Goal: Book appointment/travel/reservation

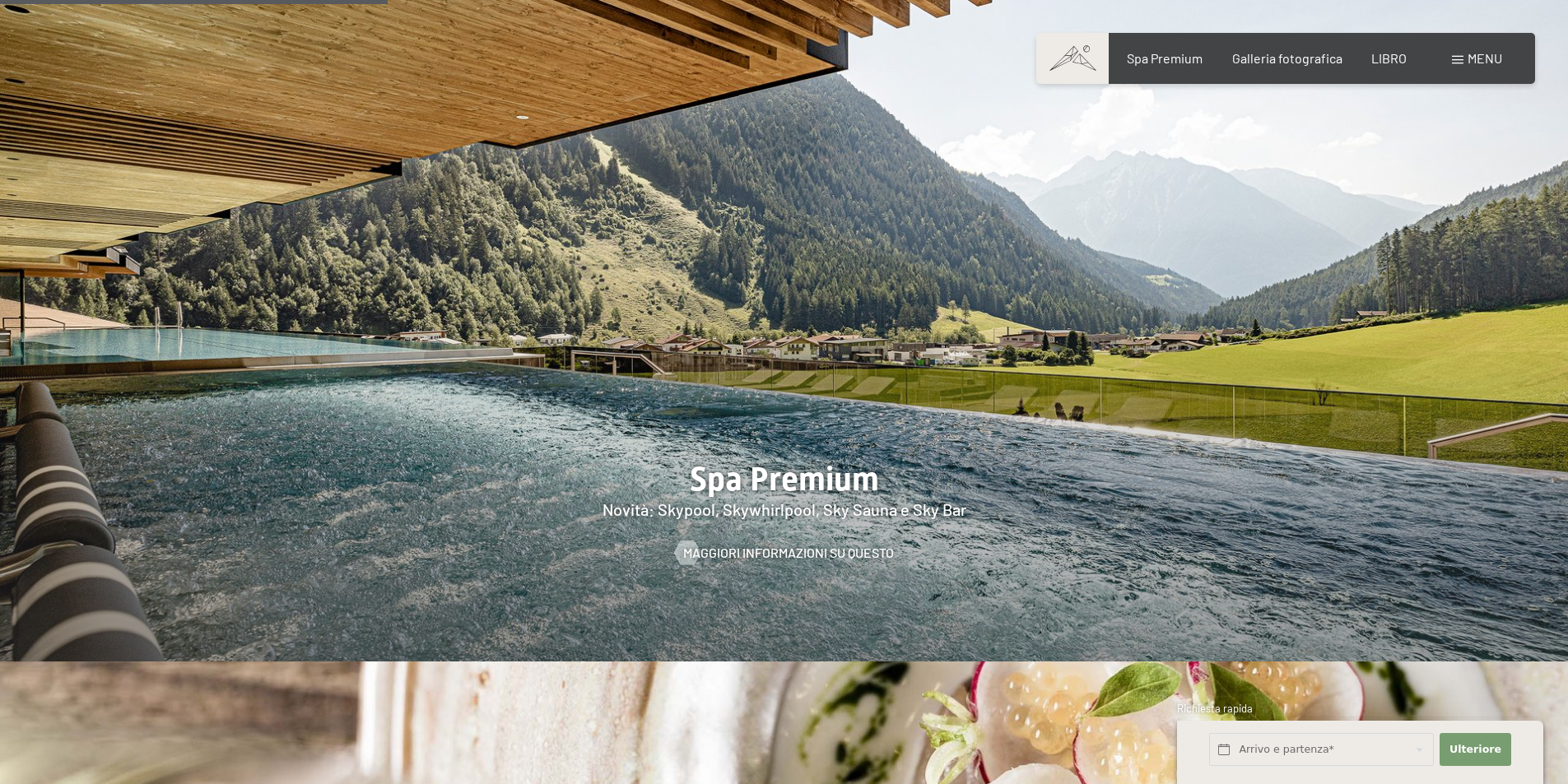
scroll to position [2797, 0]
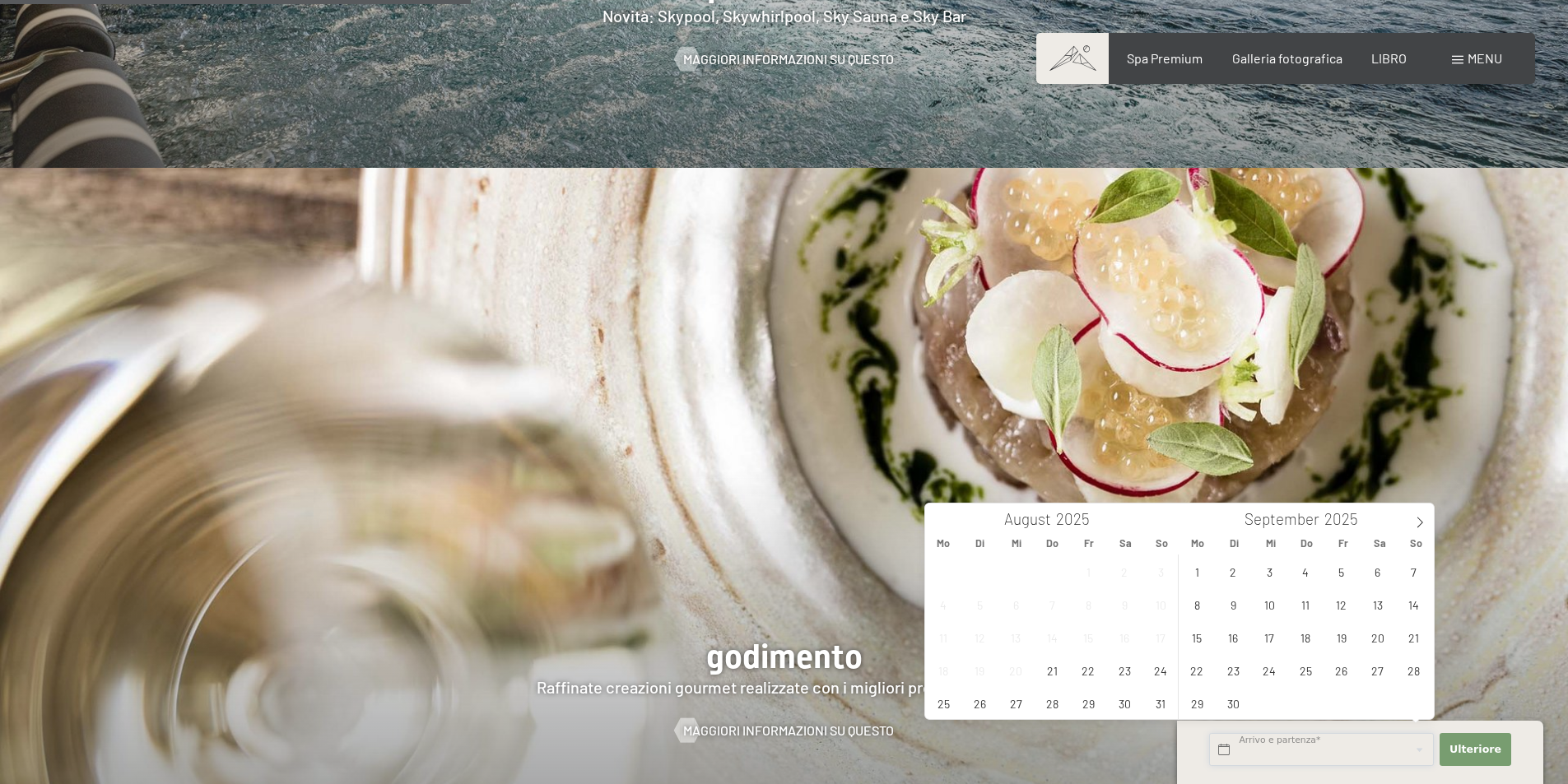
click at [1314, 752] on input "text" at bounding box center [1321, 750] width 225 height 34
click at [1411, 510] on span at bounding box center [1420, 517] width 28 height 28
click at [1413, 524] on span at bounding box center [1420, 517] width 28 height 28
click at [1413, 610] on span "9" at bounding box center [1414, 604] width 32 height 32
click at [1350, 642] on span "14" at bounding box center [1341, 637] width 32 height 32
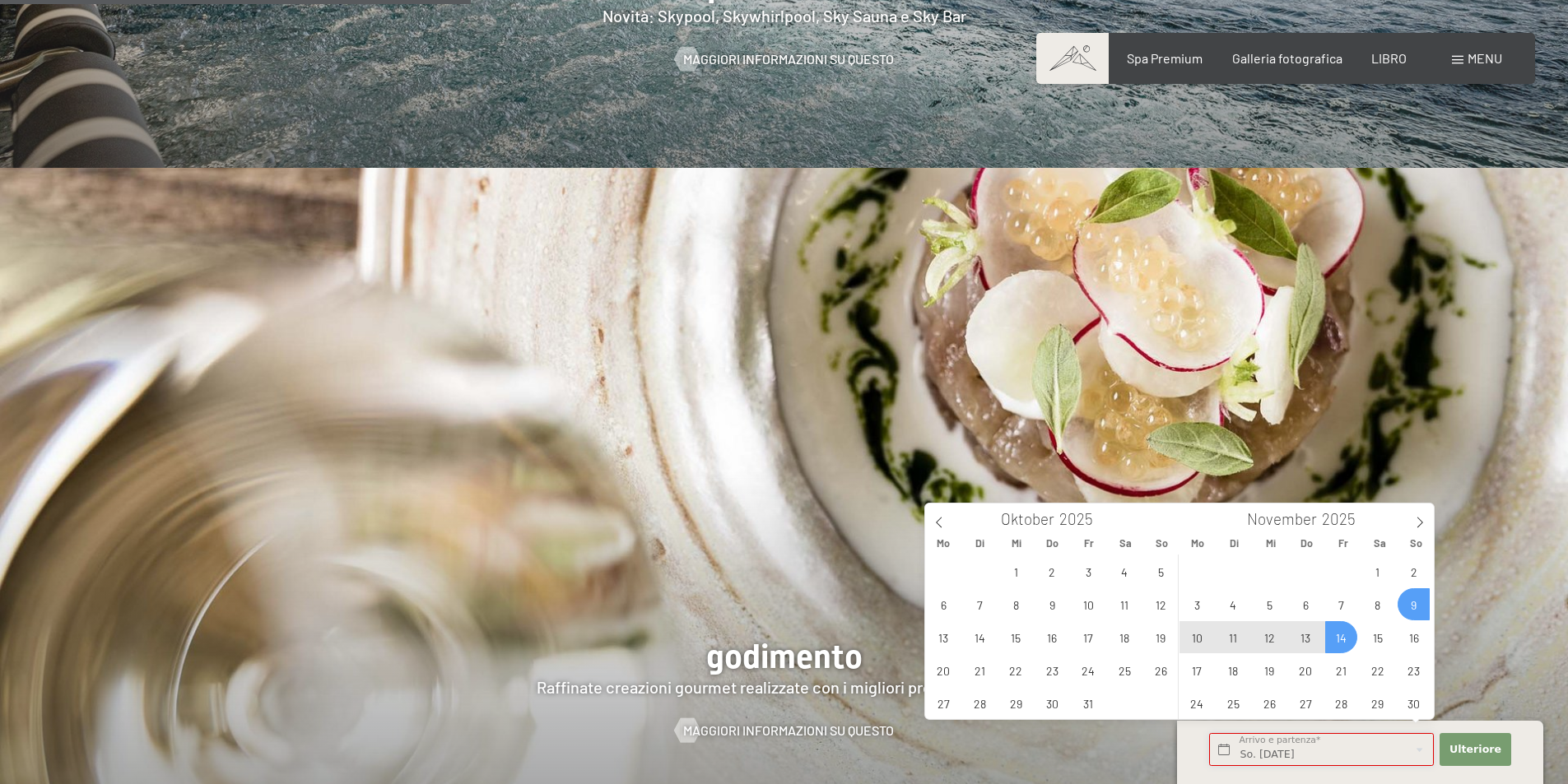
type input "So. 09.11.2025 - Fr. 14.11.2025"
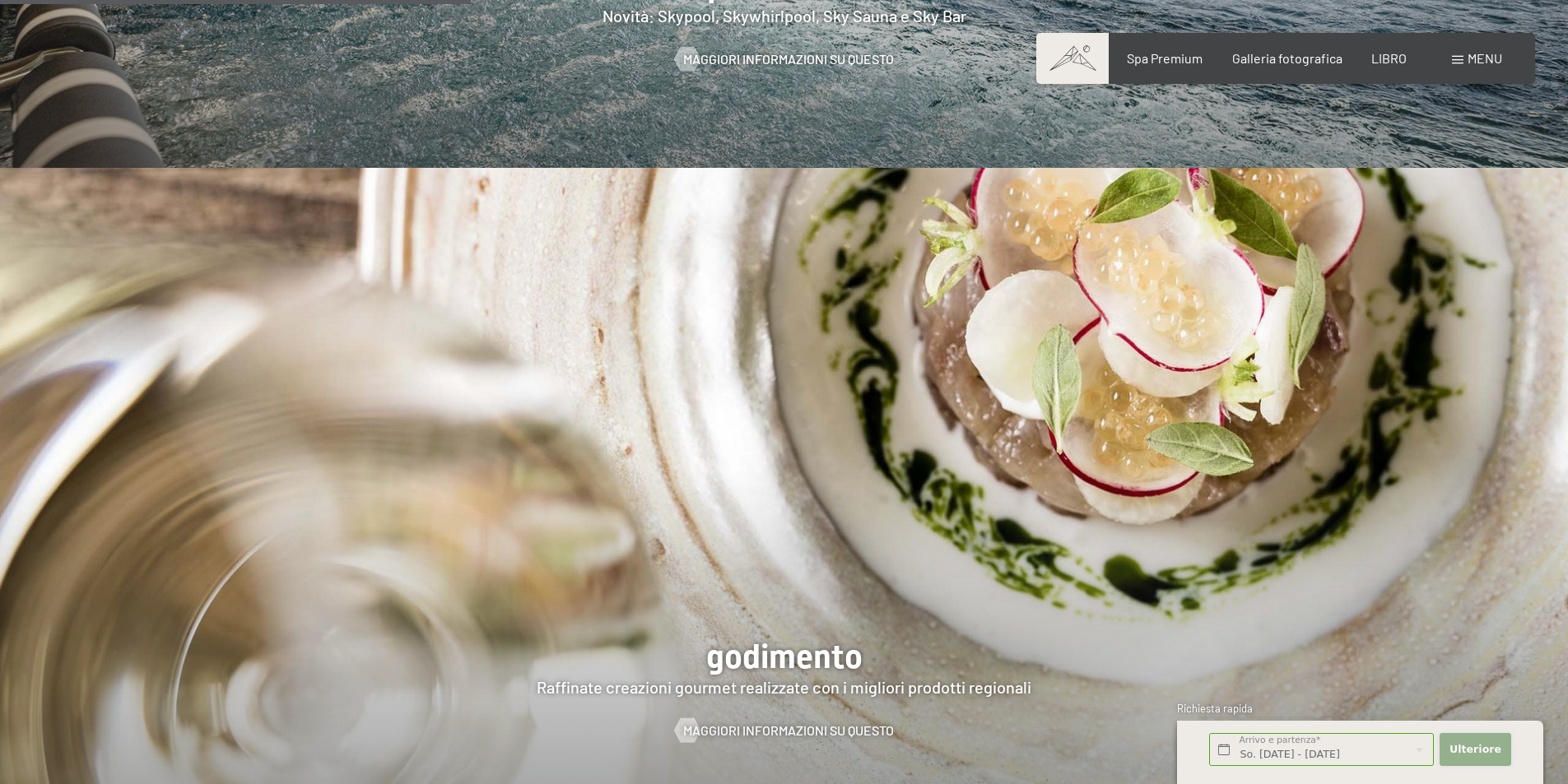
click at [1485, 742] on font "Ulteriore" at bounding box center [1475, 748] width 52 height 12
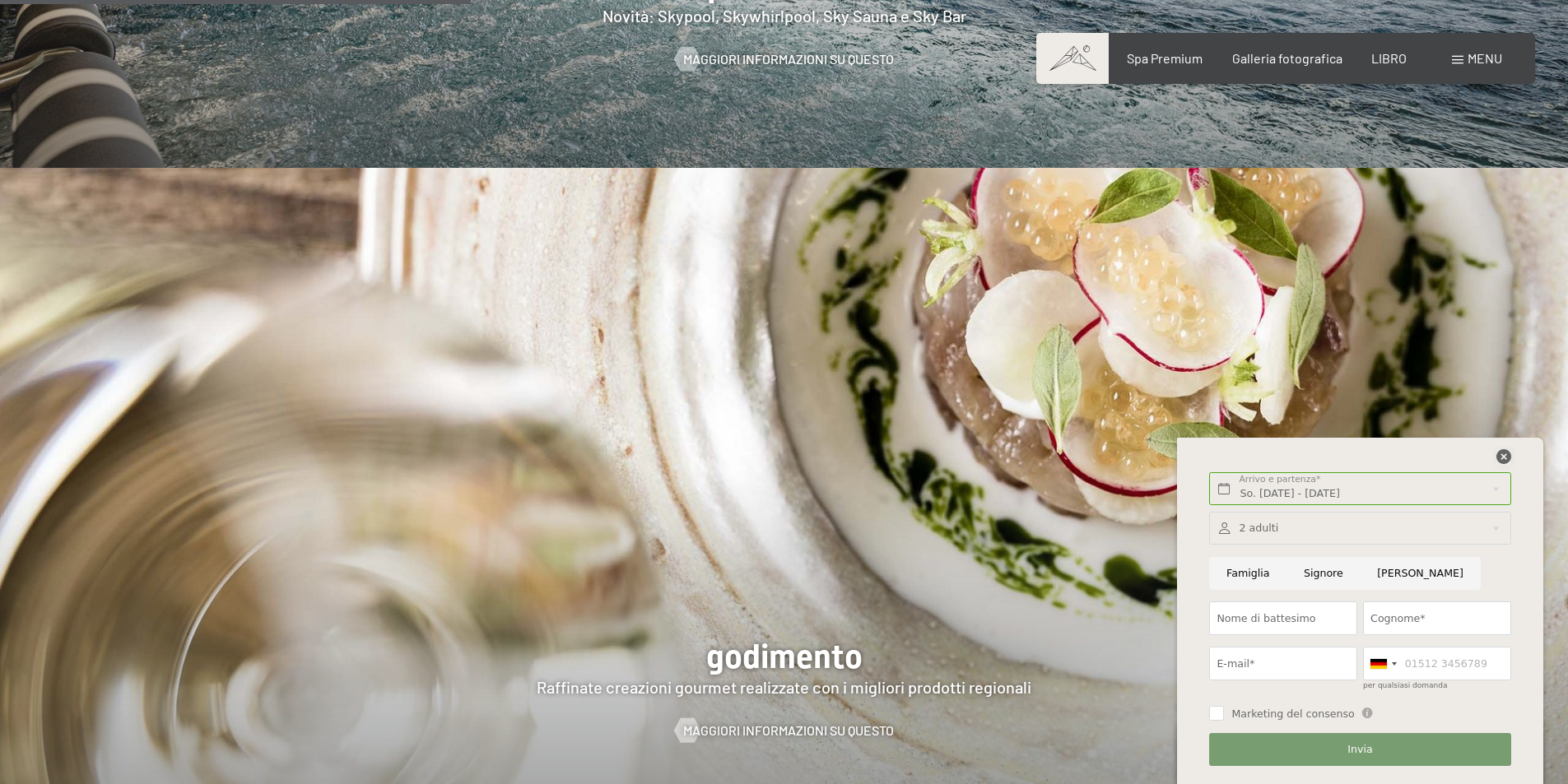
click at [1501, 452] on icon at bounding box center [1503, 456] width 15 height 15
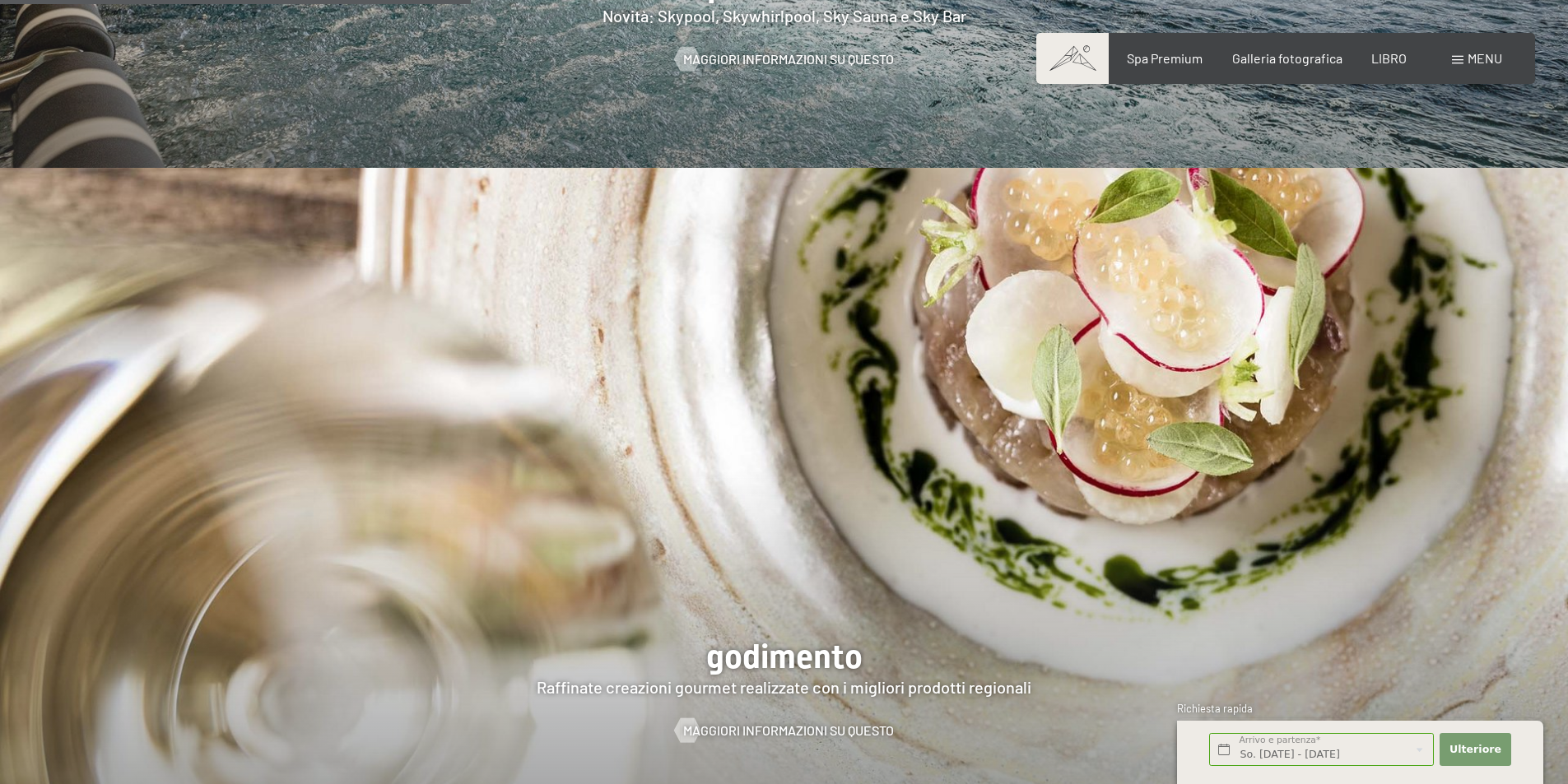
click at [1452, 60] on div "menu" at bounding box center [1476, 59] width 50 height 18
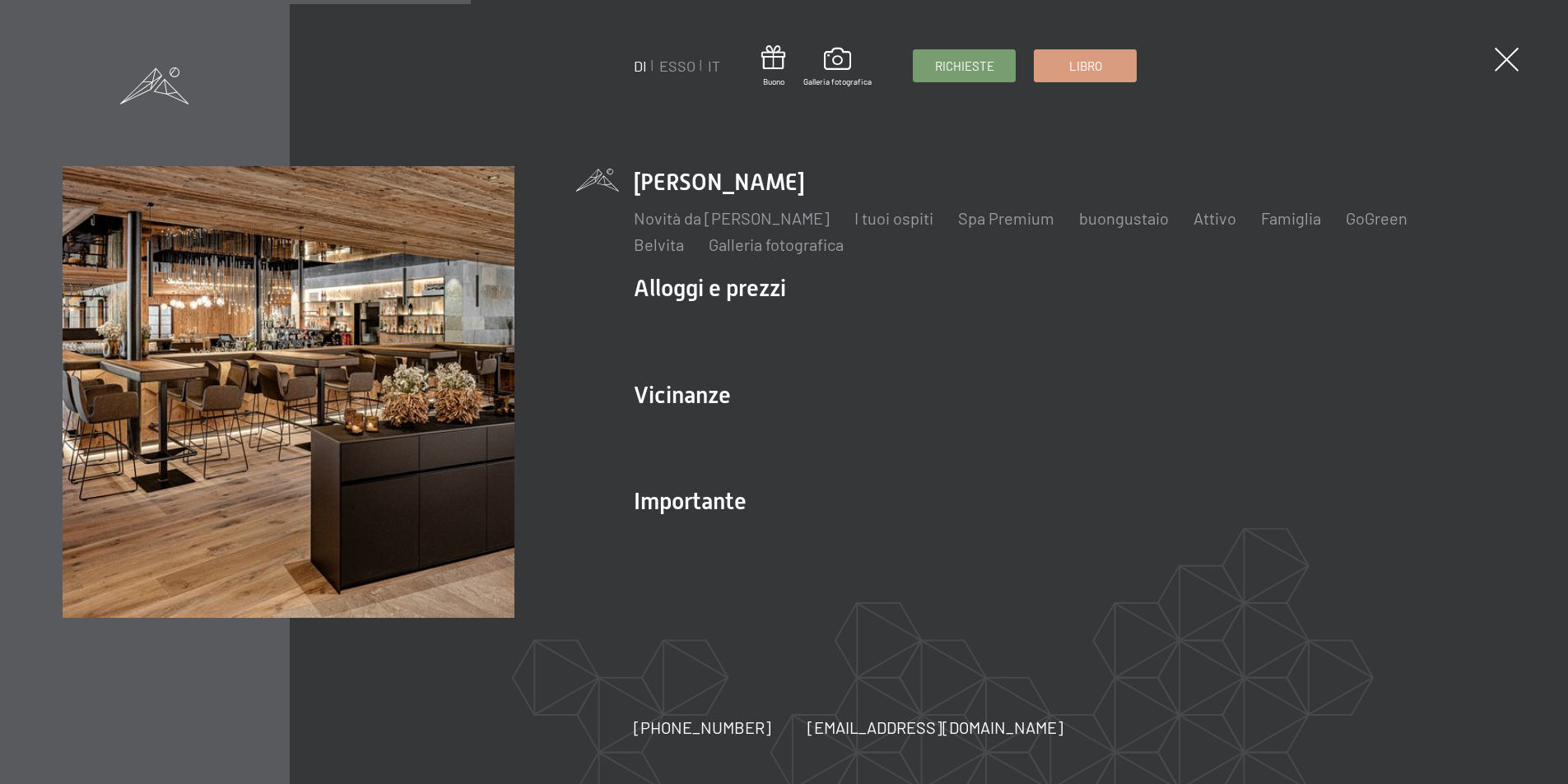
scroll to position [2802, 0]
click at [1512, 50] on span at bounding box center [1519, 60] width 24 height 24
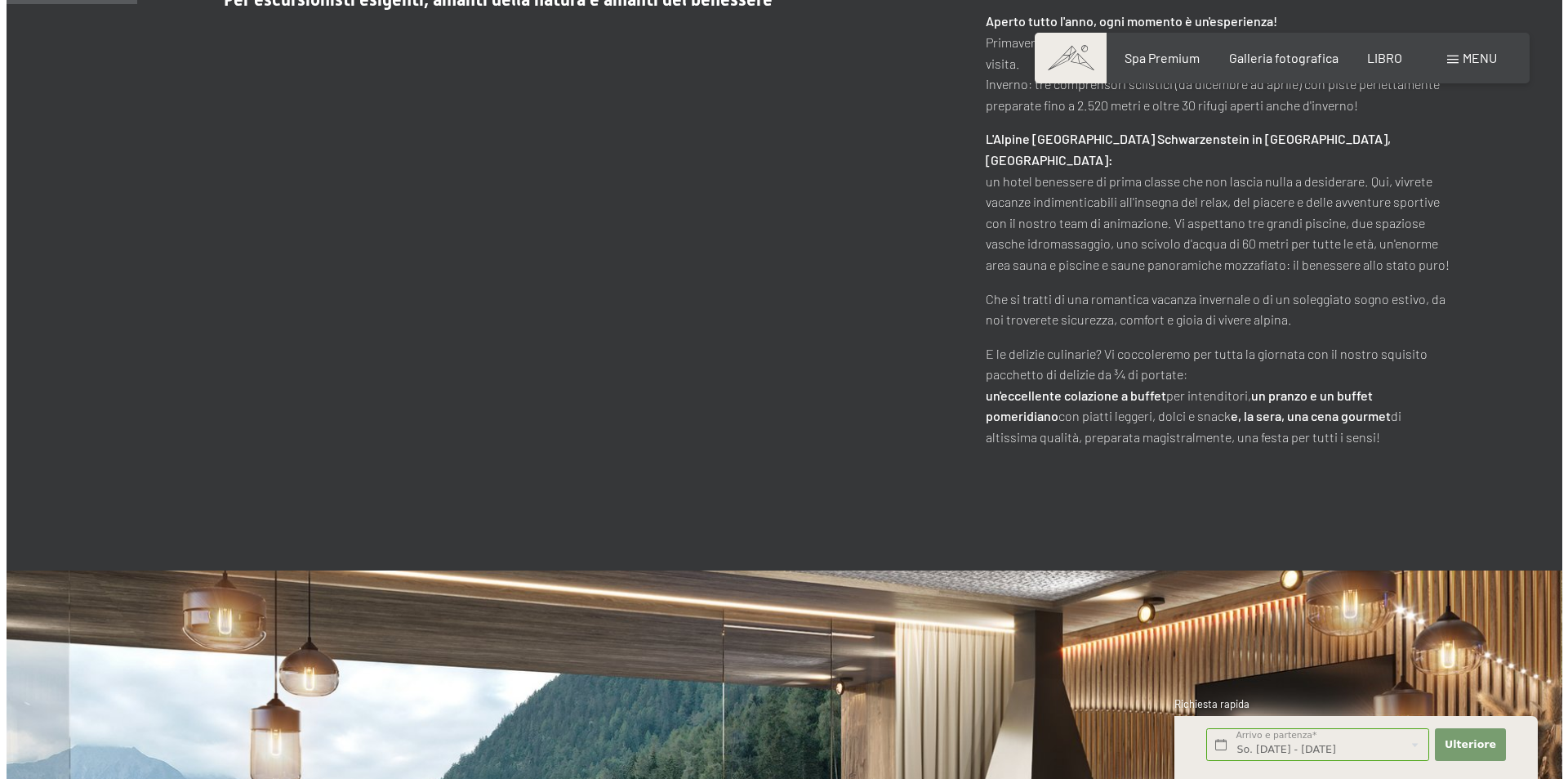
scroll to position [0, 0]
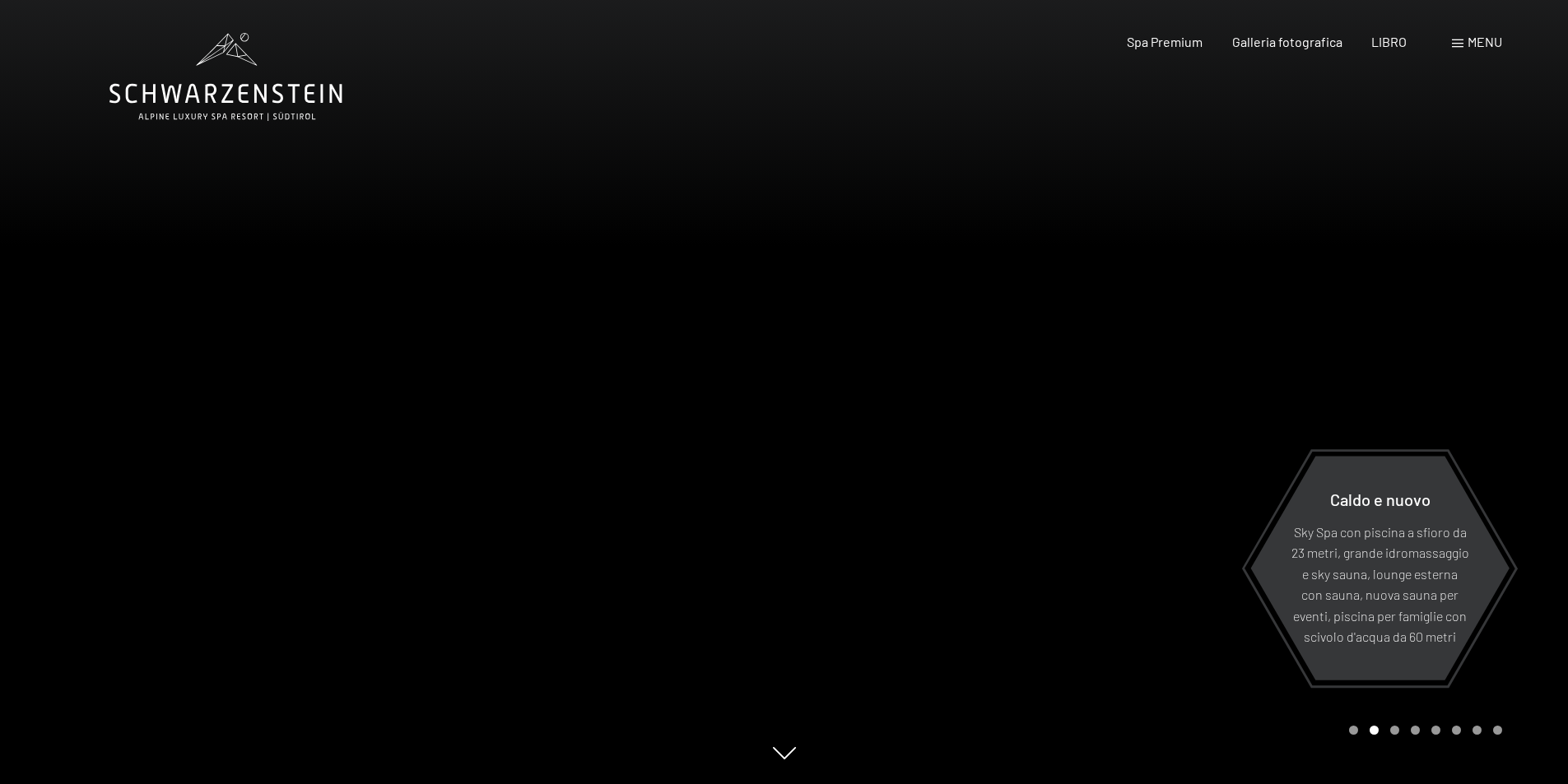
click at [1468, 44] on font "menu" at bounding box center [1484, 42] width 35 height 16
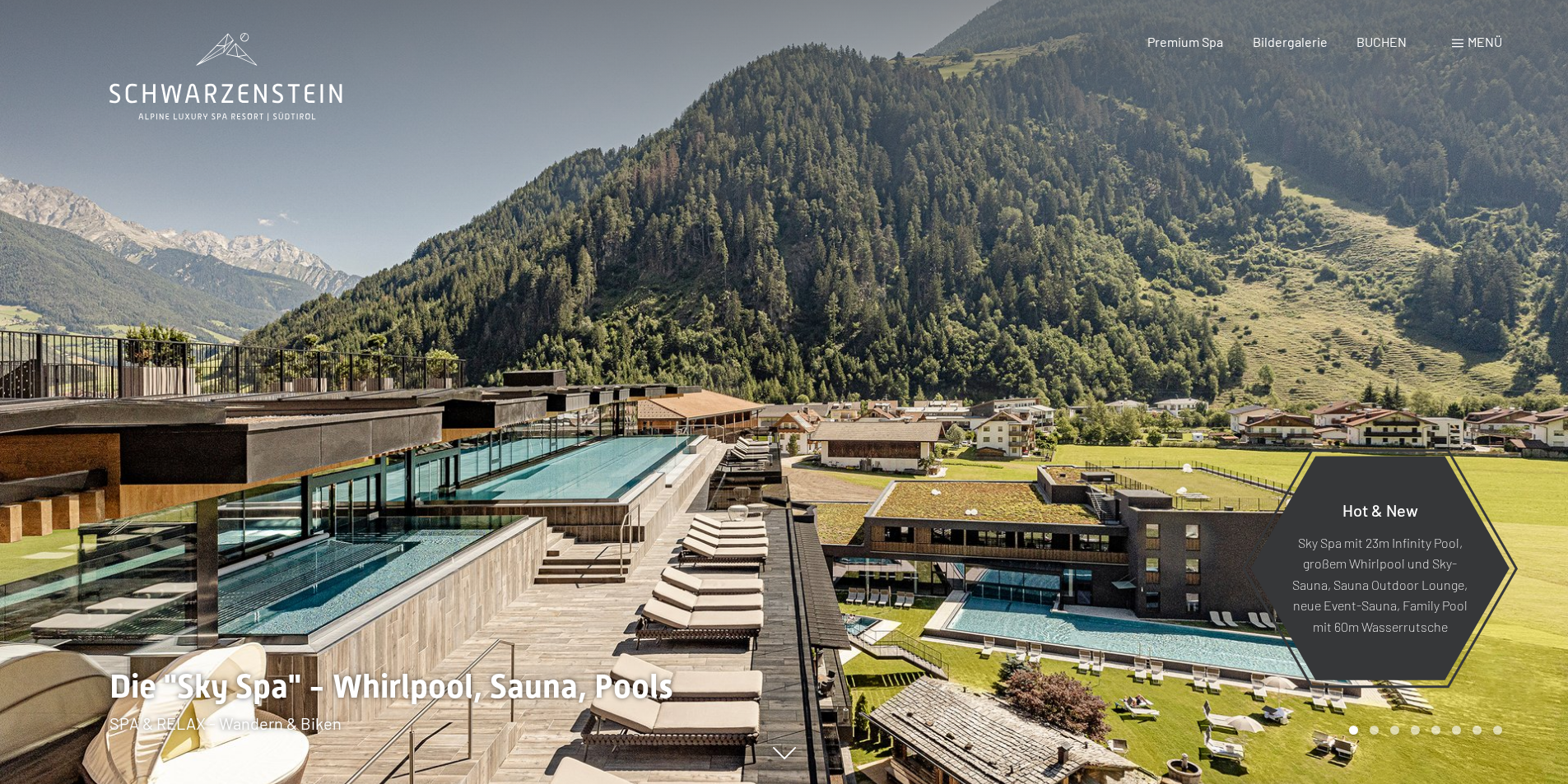
click at [1457, 38] on div "Menü" at bounding box center [1476, 42] width 50 height 18
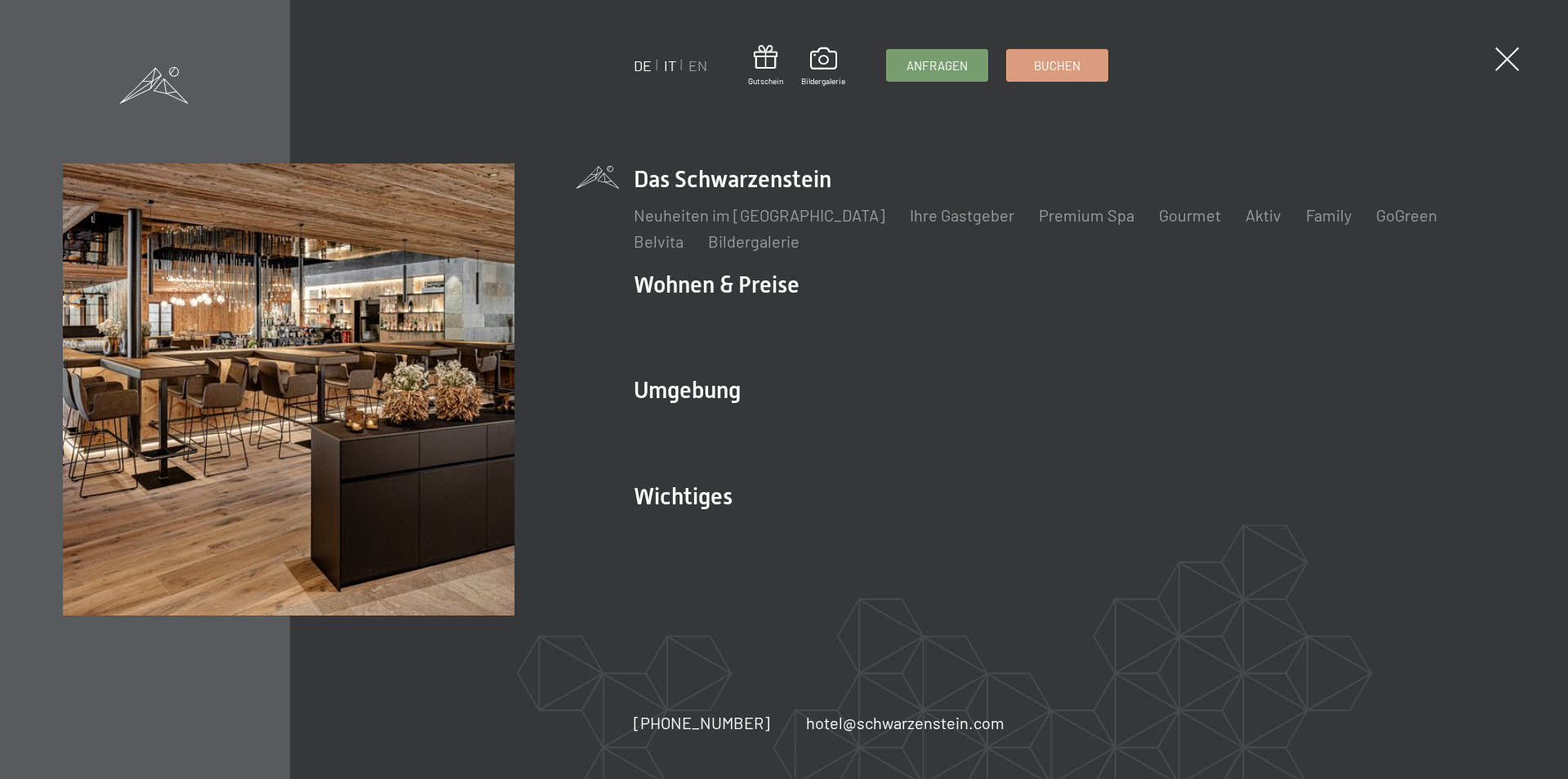
click at [670, 65] on link "IT" at bounding box center [670, 65] width 12 height 18
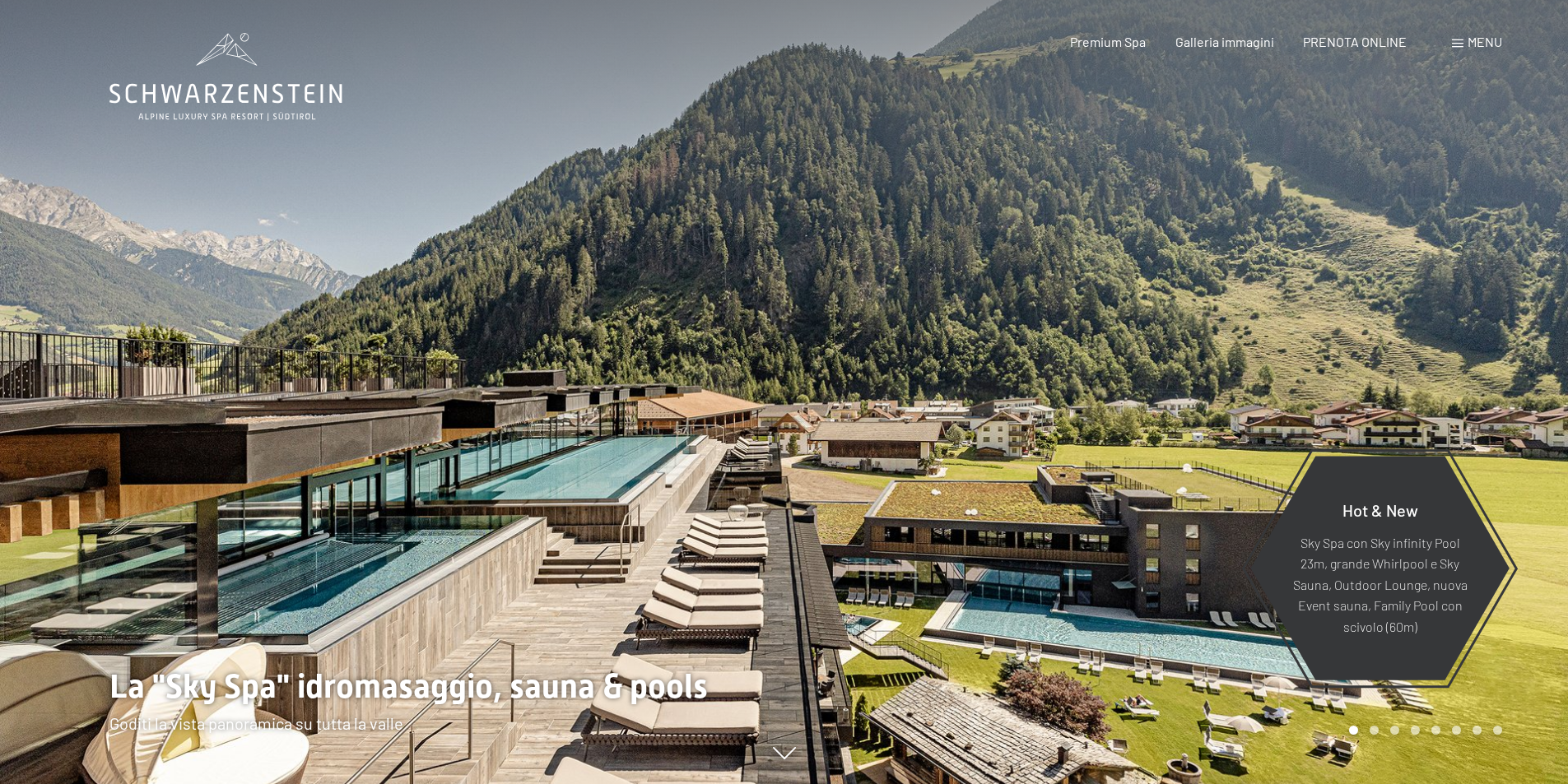
click at [1467, 50] on div "Menu" at bounding box center [1476, 42] width 50 height 18
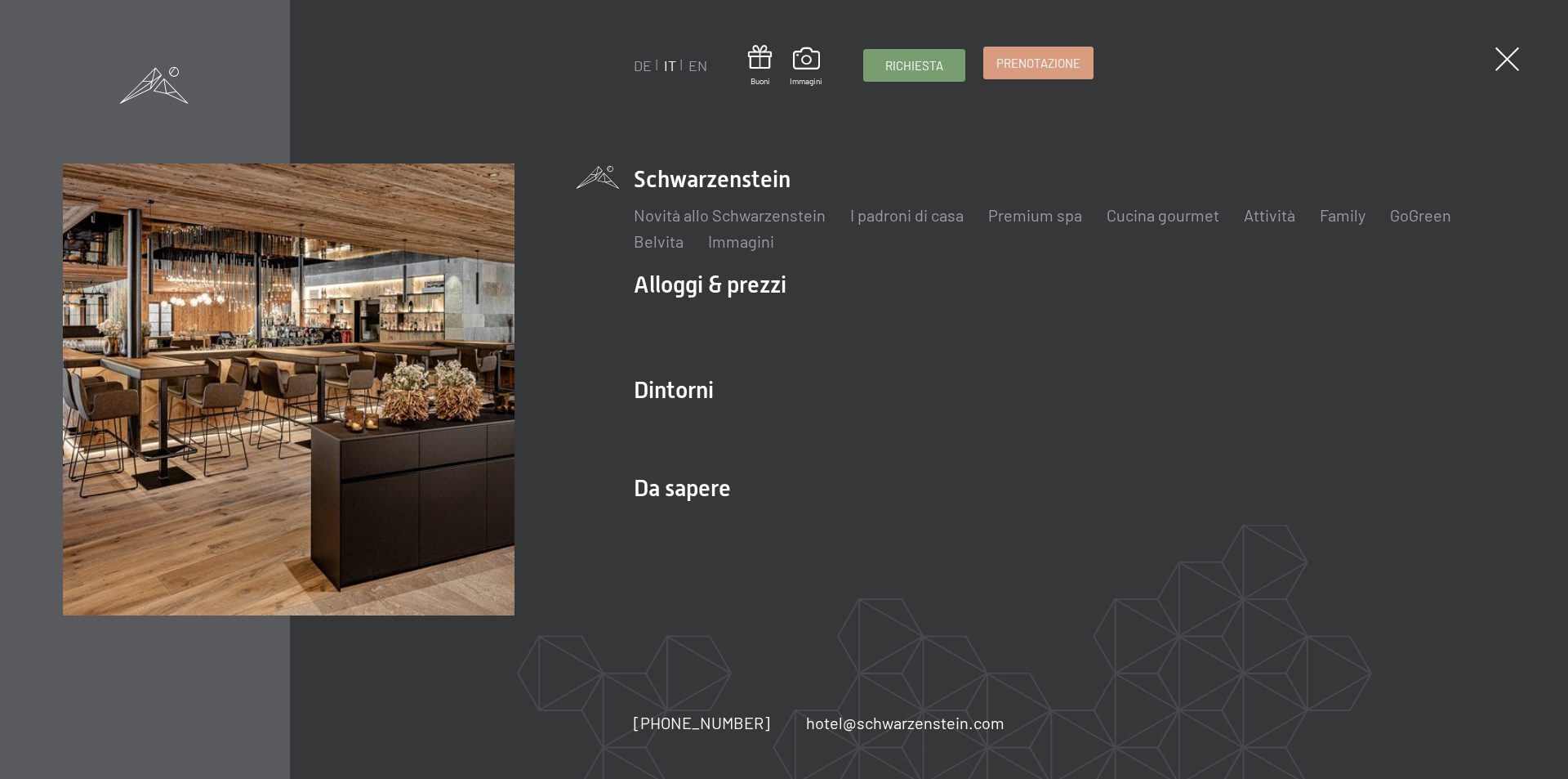
click at [1069, 68] on span "Prenotazione" at bounding box center [1037, 62] width 84 height 17
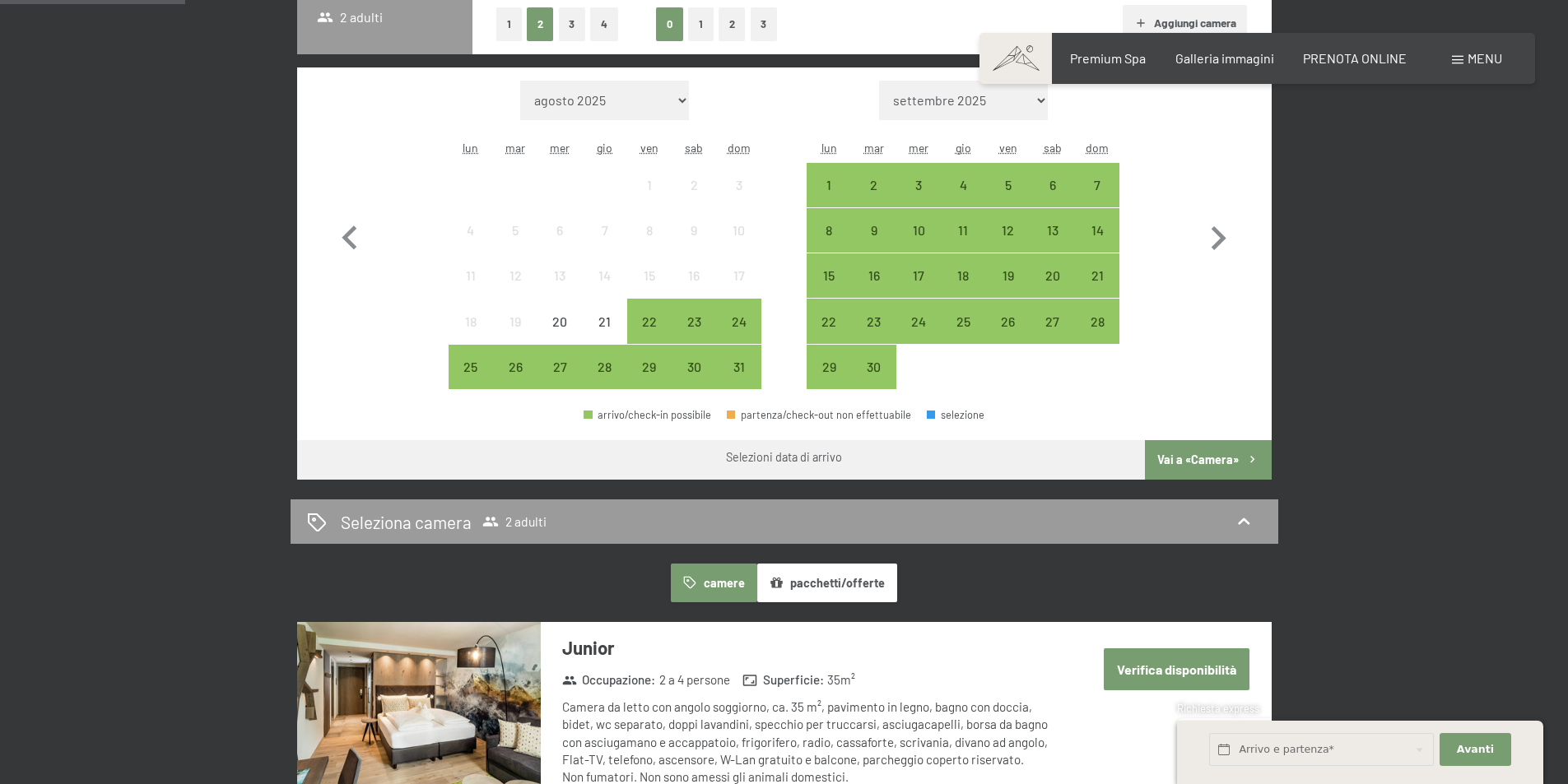
scroll to position [329, 0]
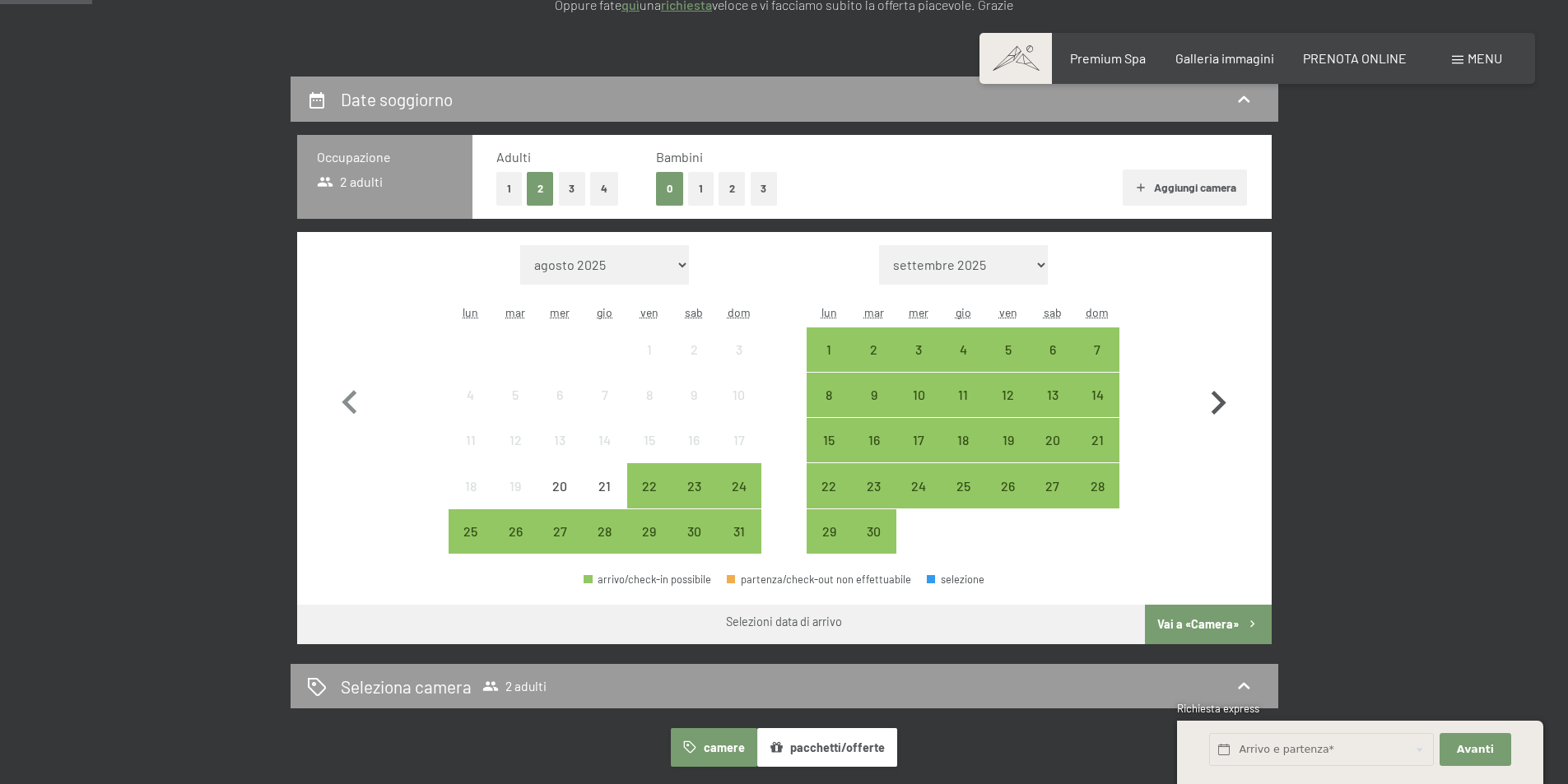
click at [1228, 397] on icon "button" at bounding box center [1218, 403] width 48 height 48
select select "2025-09-01"
select select "2025-10-01"
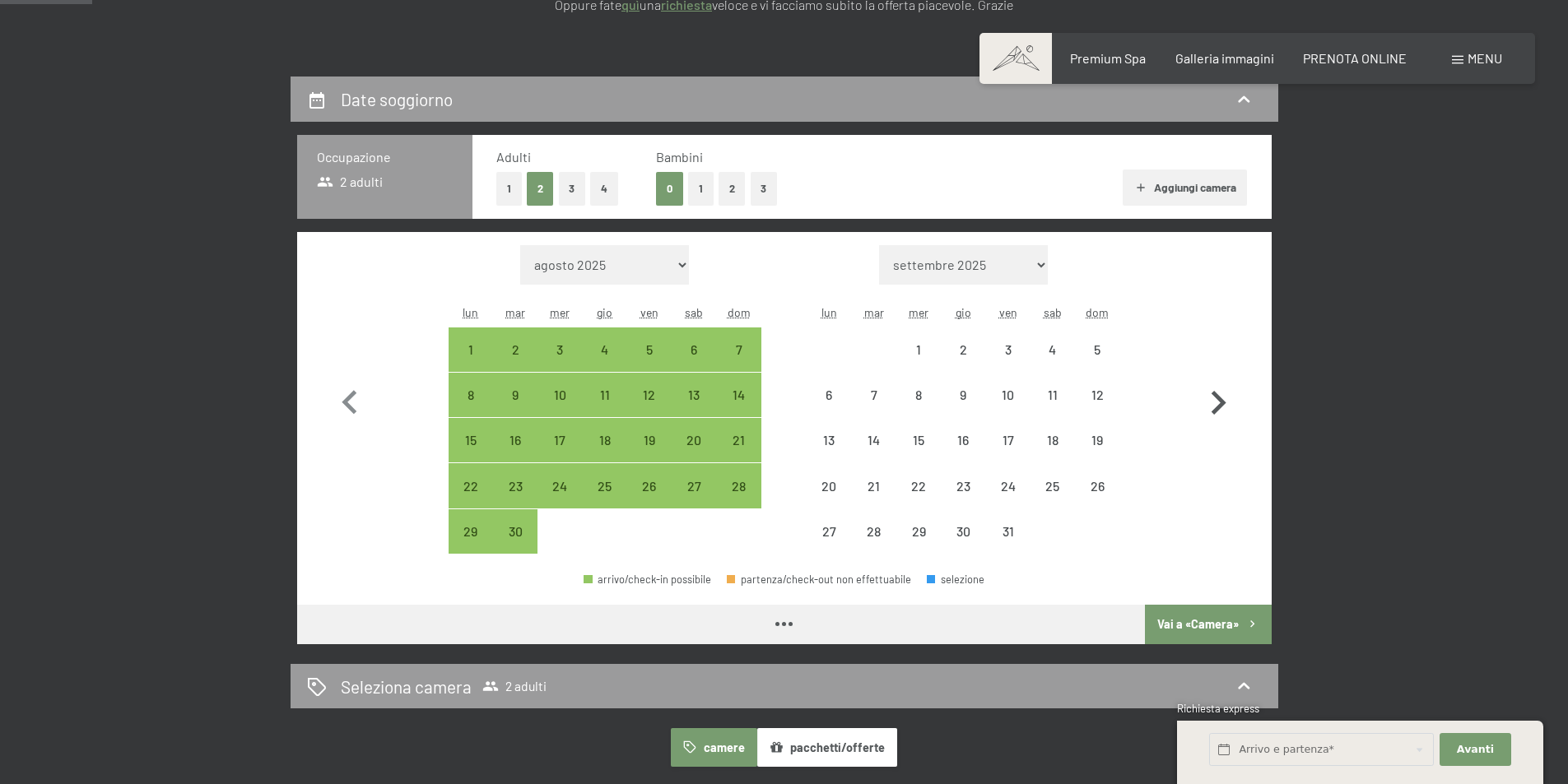
click at [1228, 397] on icon "button" at bounding box center [1218, 403] width 48 height 48
select select "2025-10-01"
select select "2025-11-01"
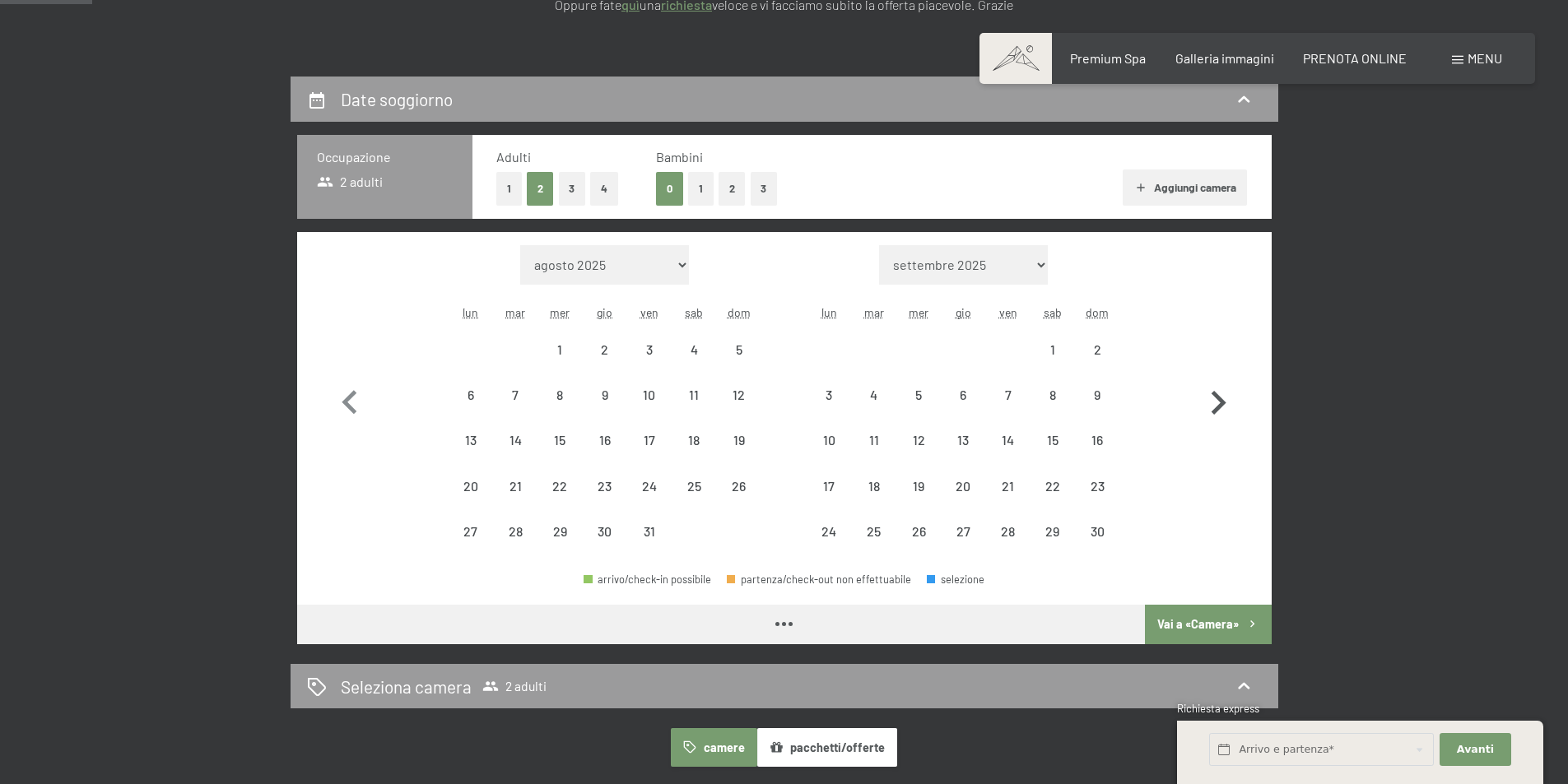
select select "2025-10-01"
select select "2025-11-01"
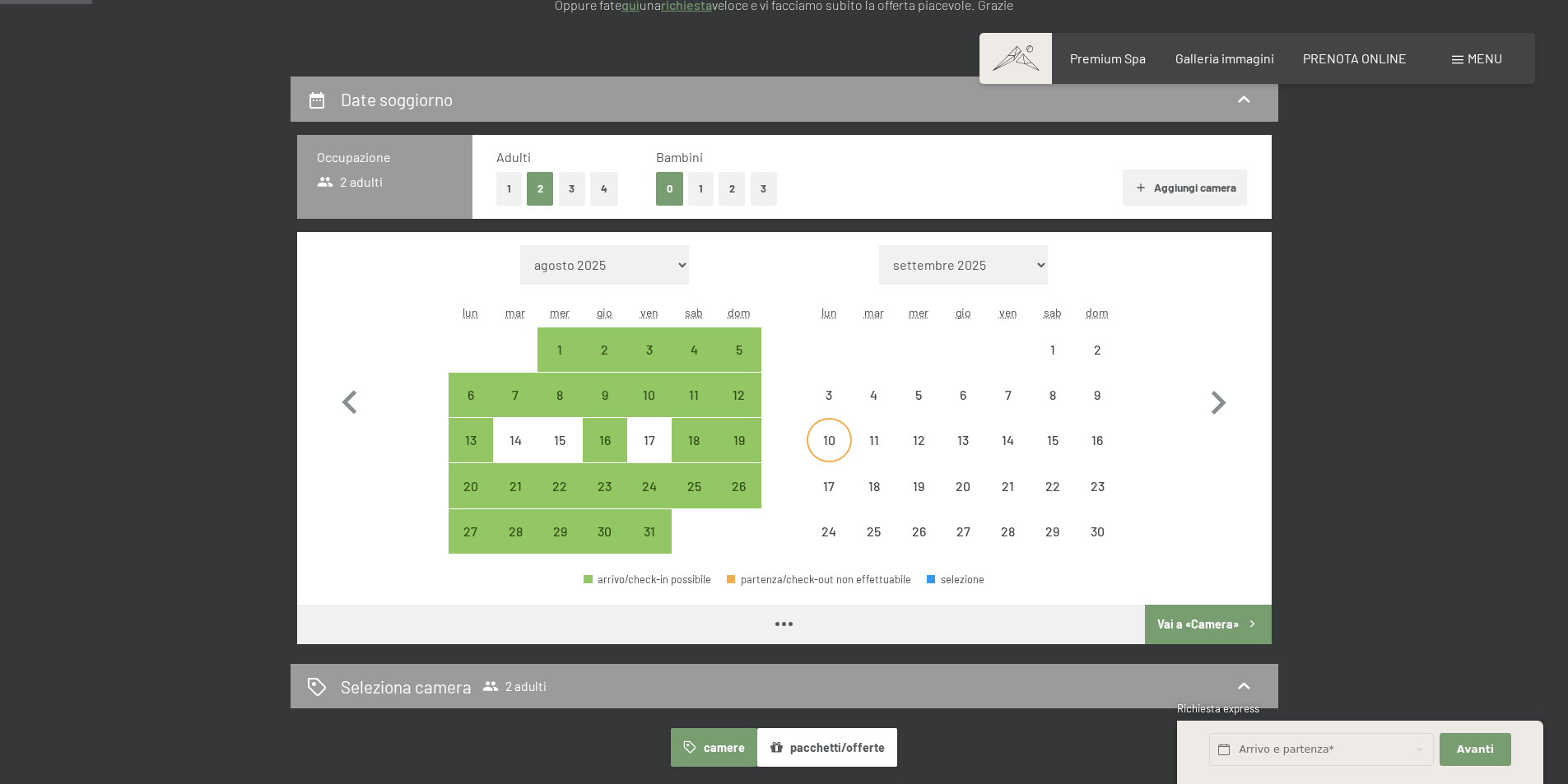
select select "2025-10-01"
select select "2025-11-01"
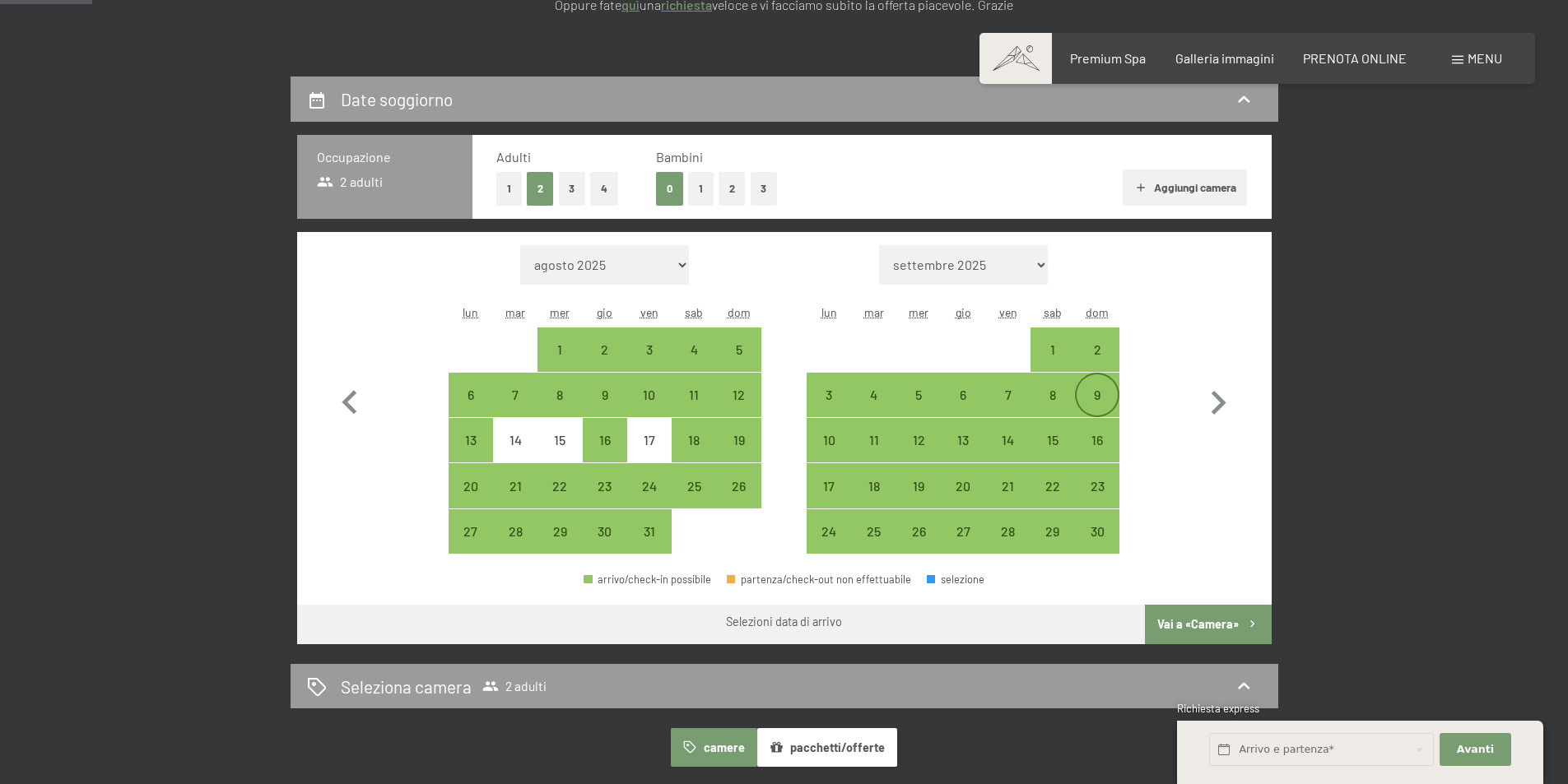
click at [1115, 402] on div "9" at bounding box center [1096, 408] width 41 height 41
select select "2025-10-01"
select select "2025-11-01"
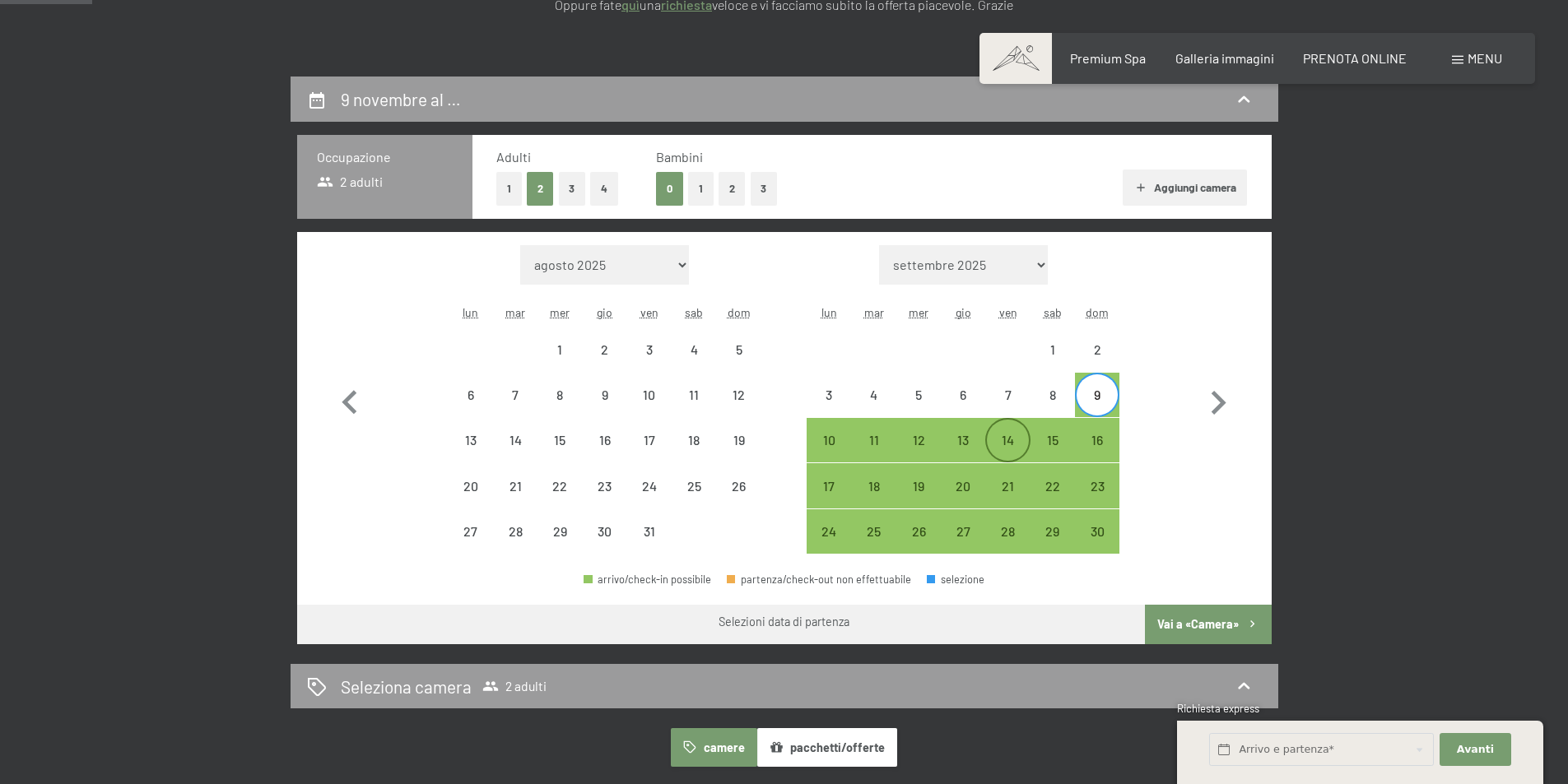
click at [1027, 446] on div "14" at bounding box center [1007, 454] width 41 height 41
select select "2025-10-01"
select select "2025-11-01"
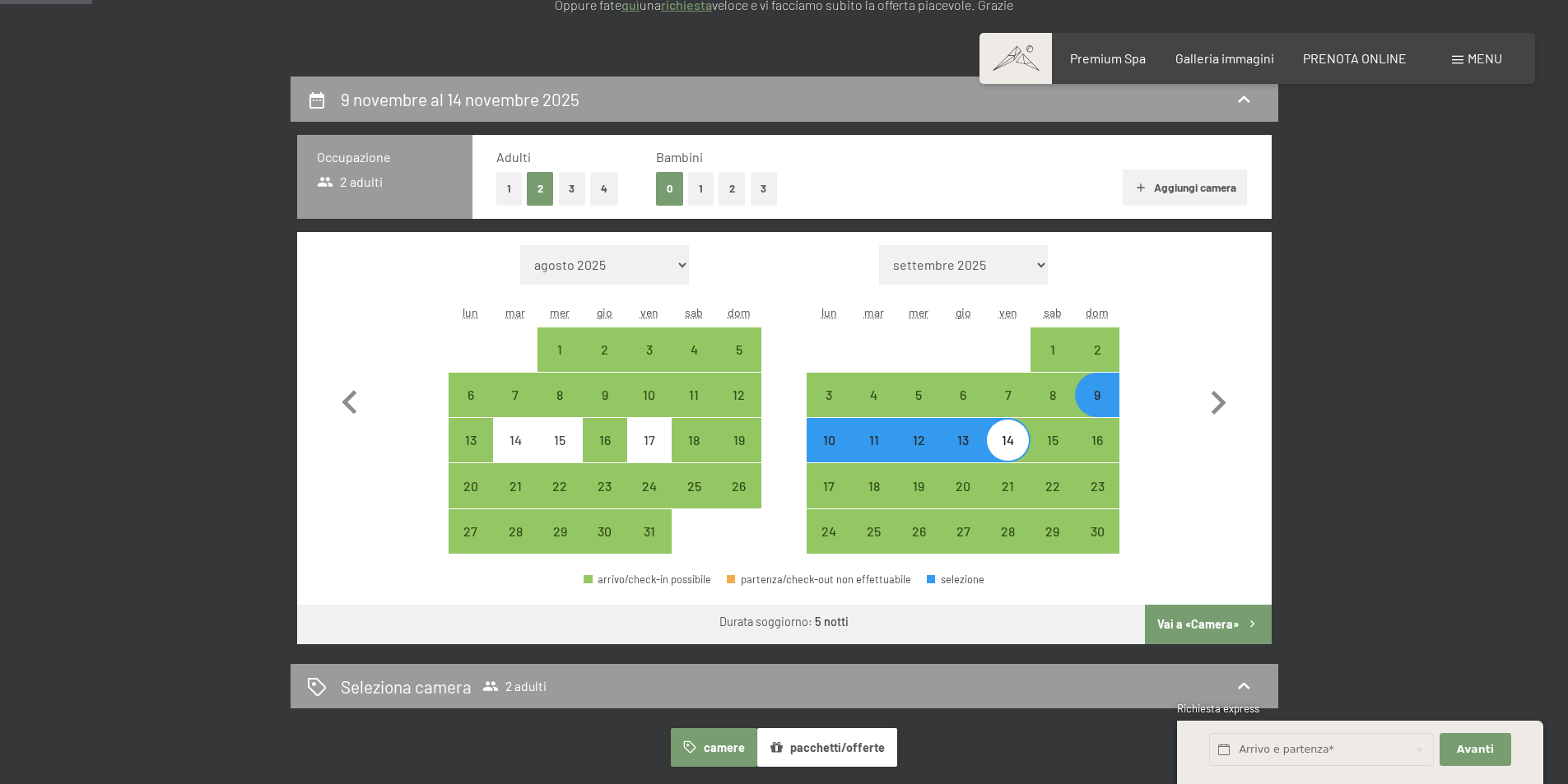
click at [1206, 627] on button "Vai a «Camera»" at bounding box center [1208, 625] width 125 height 40
select select "2025-10-01"
select select "2025-11-01"
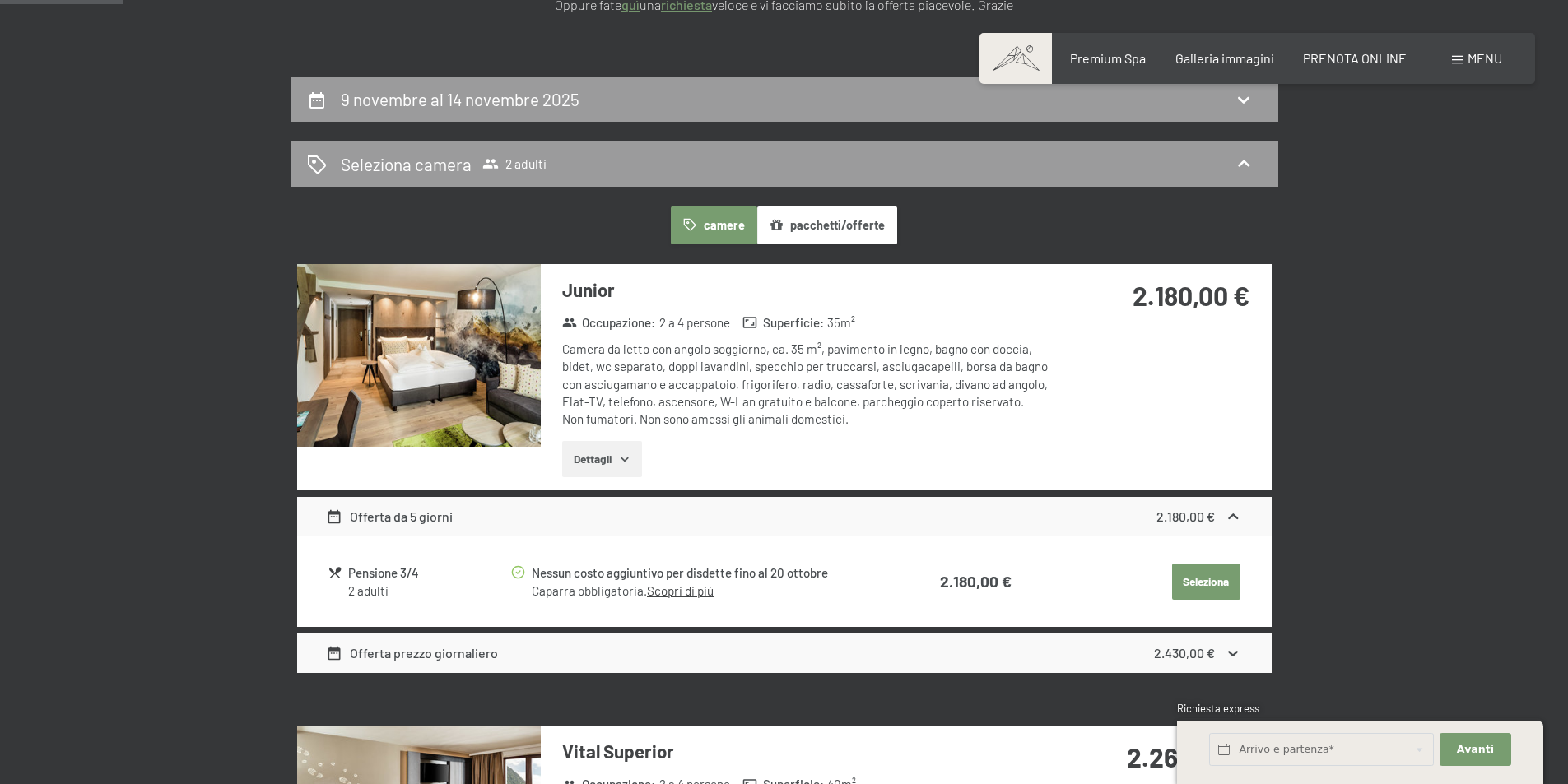
scroll to position [406, 0]
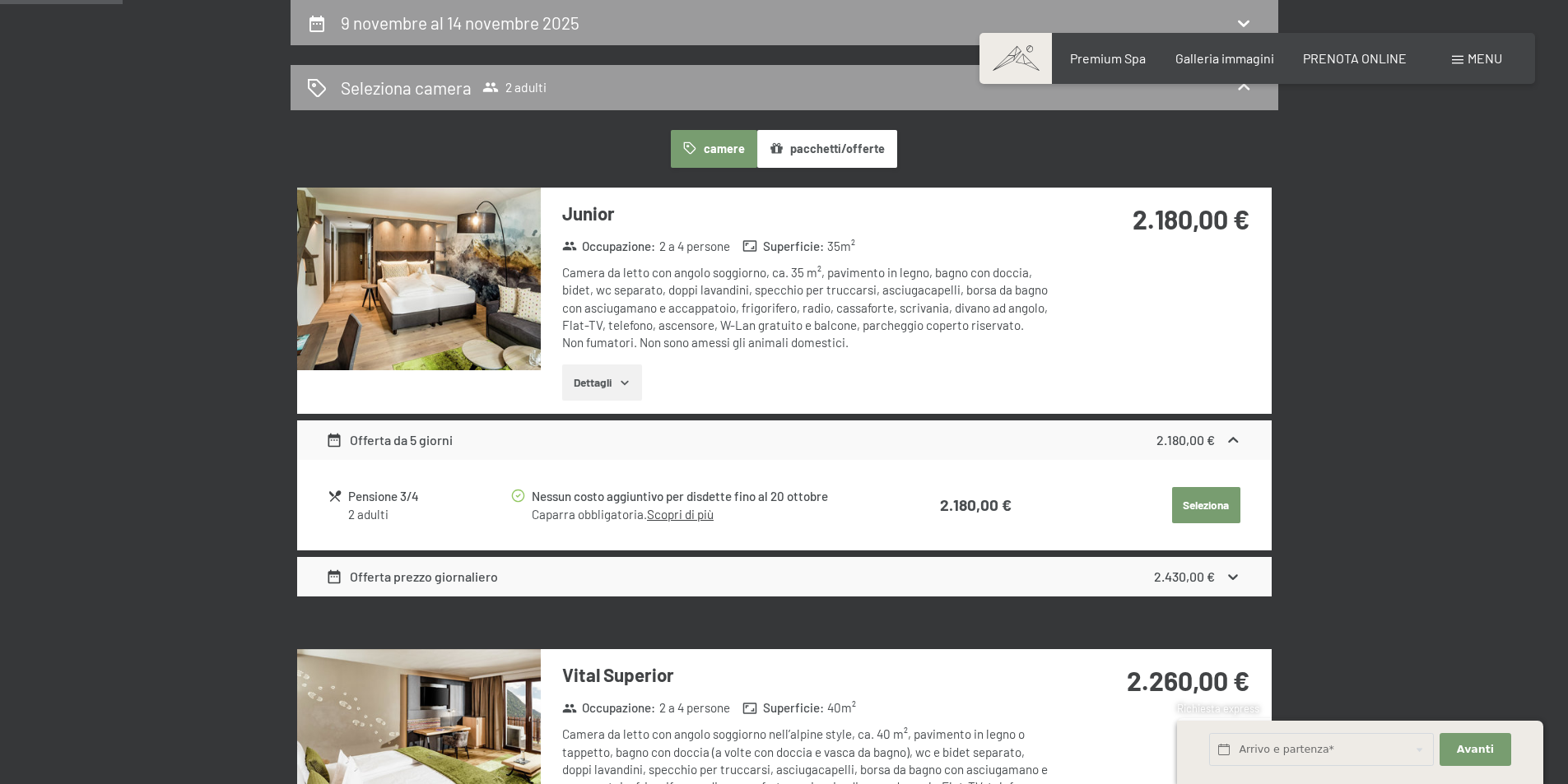
click at [497, 585] on div "Offerta prezzo giornaliero 2.430,00 €" at bounding box center [784, 577] width 975 height 40
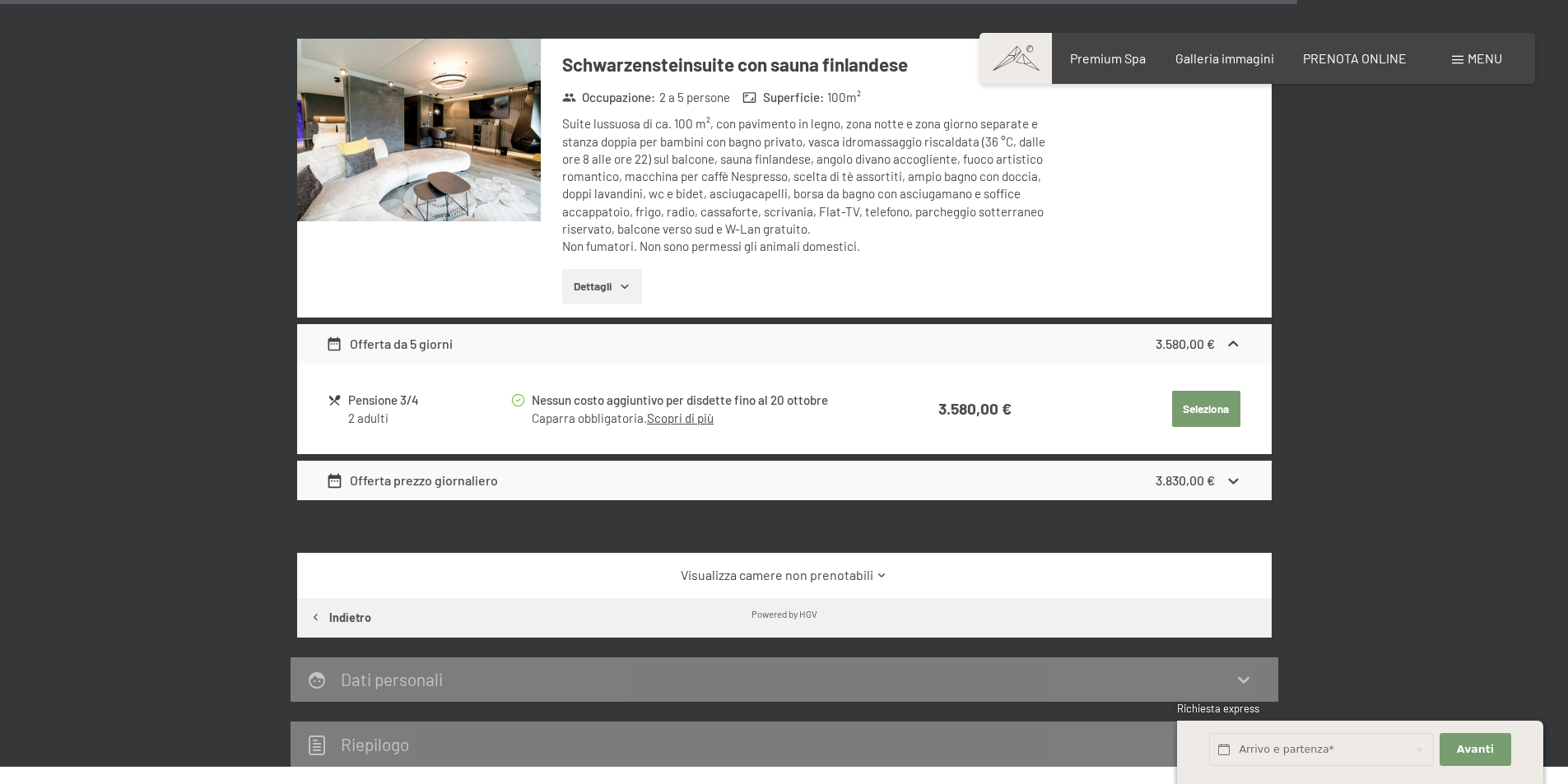
scroll to position [4106, 0]
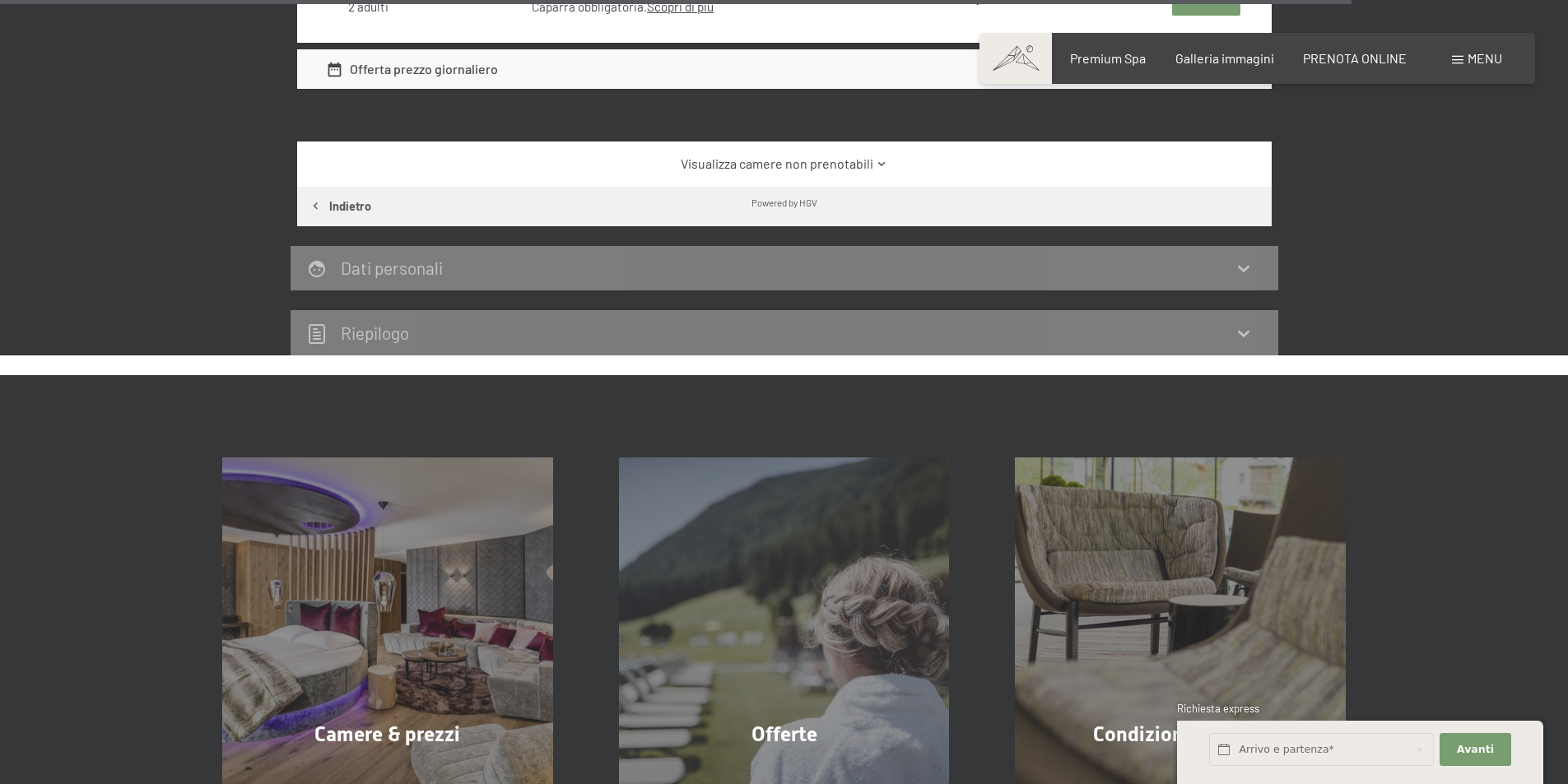
drag, startPoint x: 103, startPoint y: 468, endPoint x: 102, endPoint y: 333, distance: 135.0
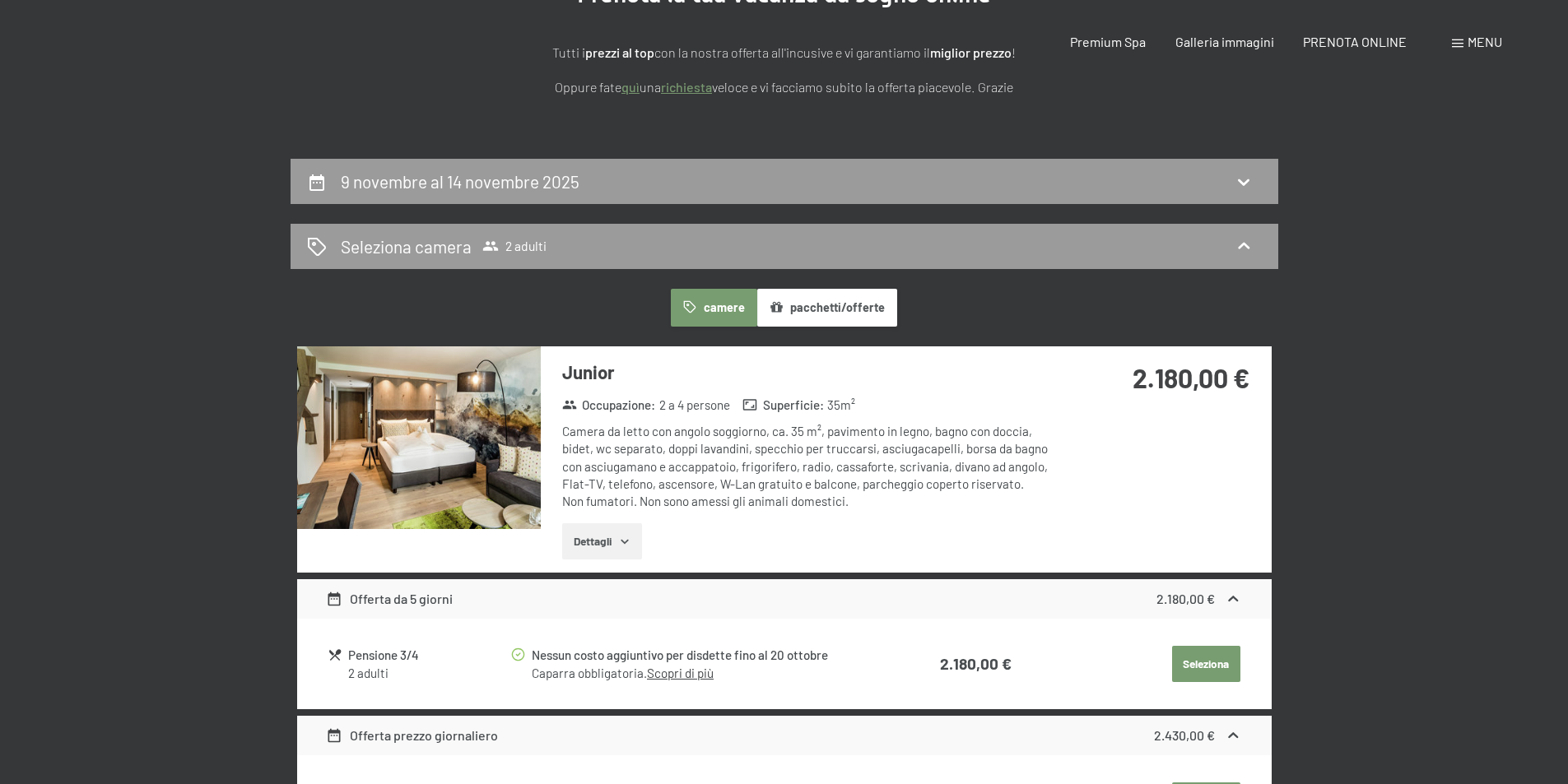
scroll to position [411, 0]
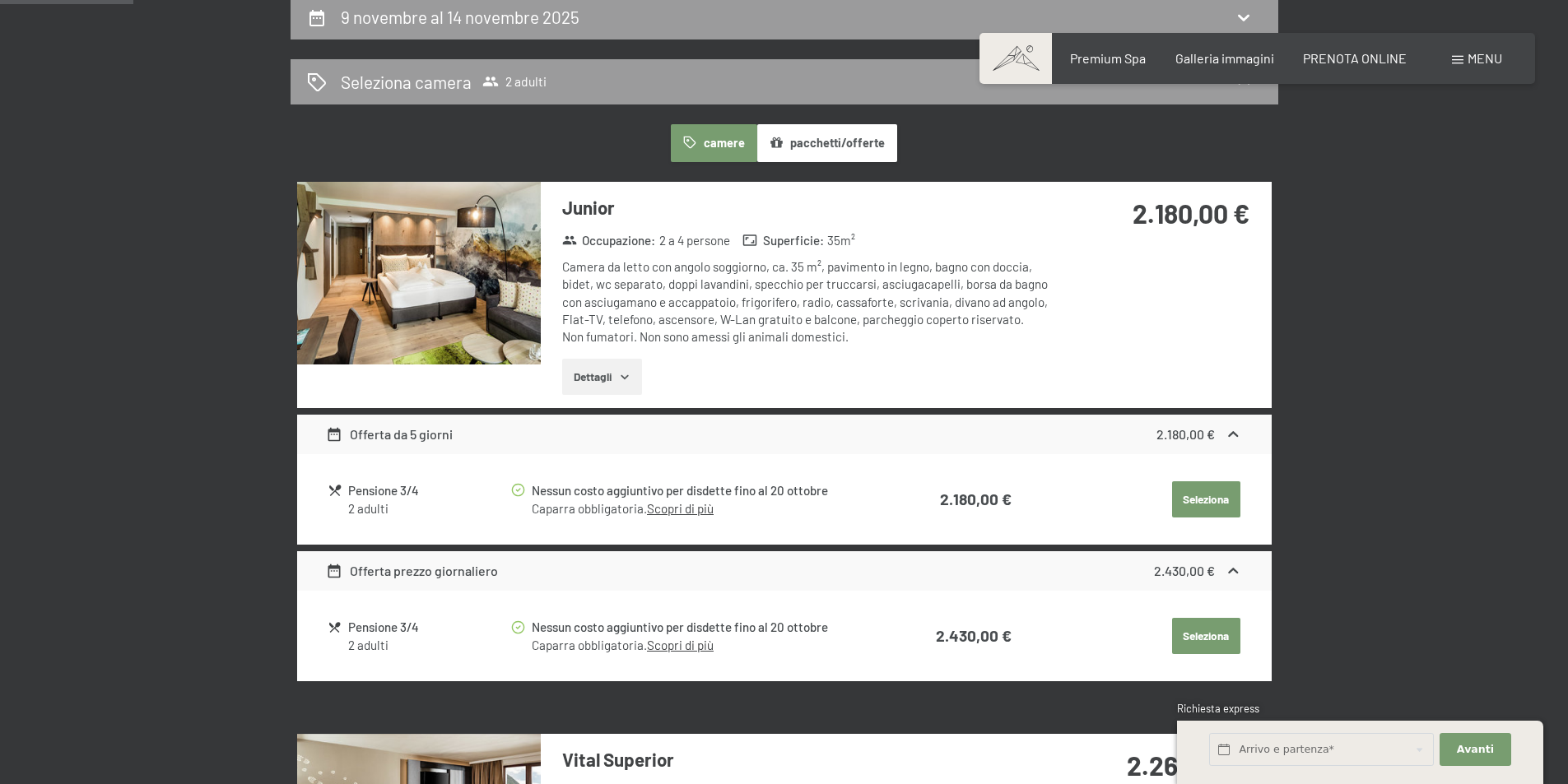
click at [372, 507] on div "2 adulti" at bounding box center [428, 508] width 160 height 17
click at [383, 495] on div "Pensione 3/4" at bounding box center [428, 490] width 160 height 19
click at [383, 490] on div "Pensione 3/4" at bounding box center [428, 490] width 160 height 19
click at [1207, 492] on button "Seleziona" at bounding box center [1206, 499] width 69 height 36
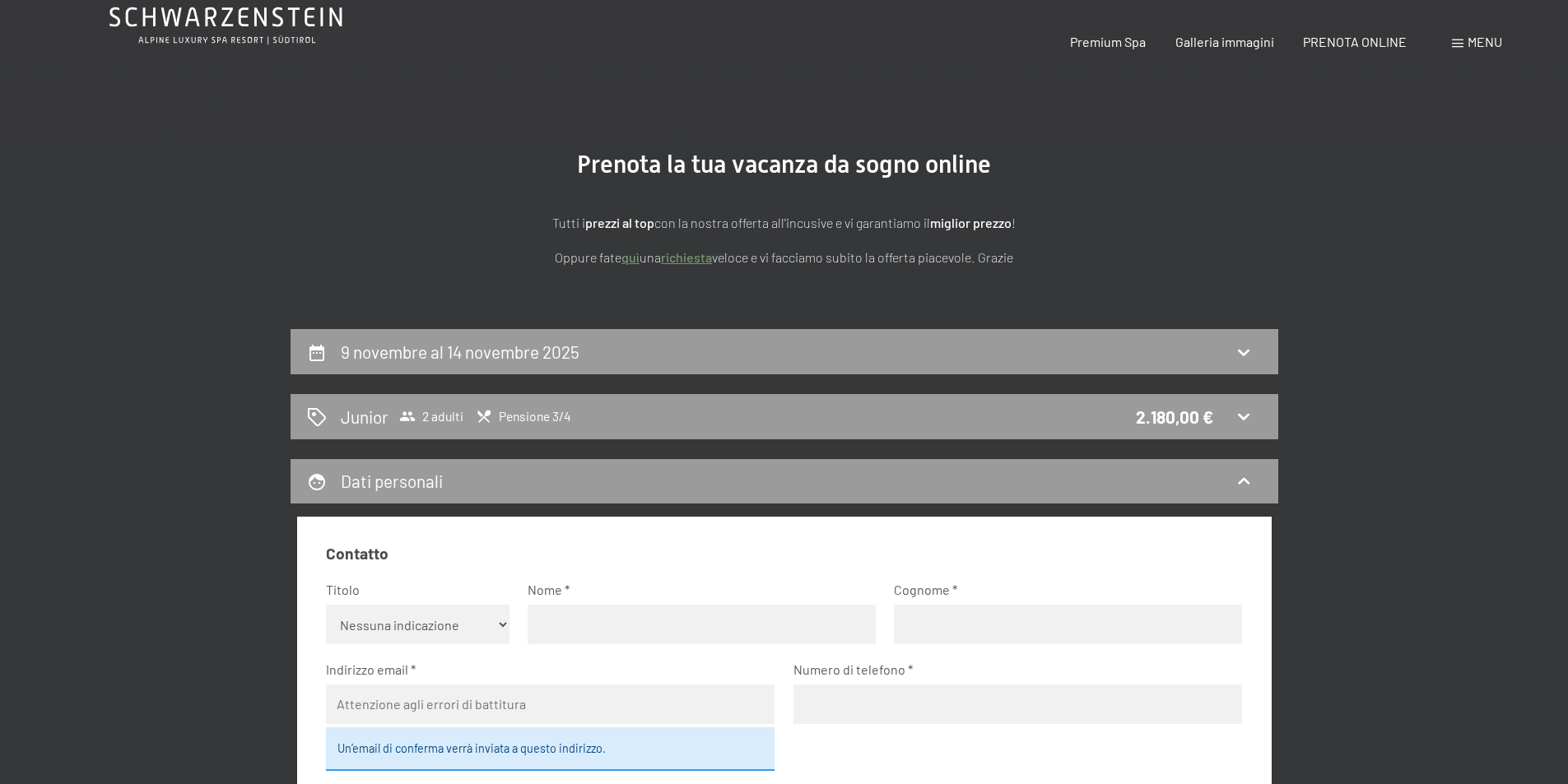
scroll to position [0, 0]
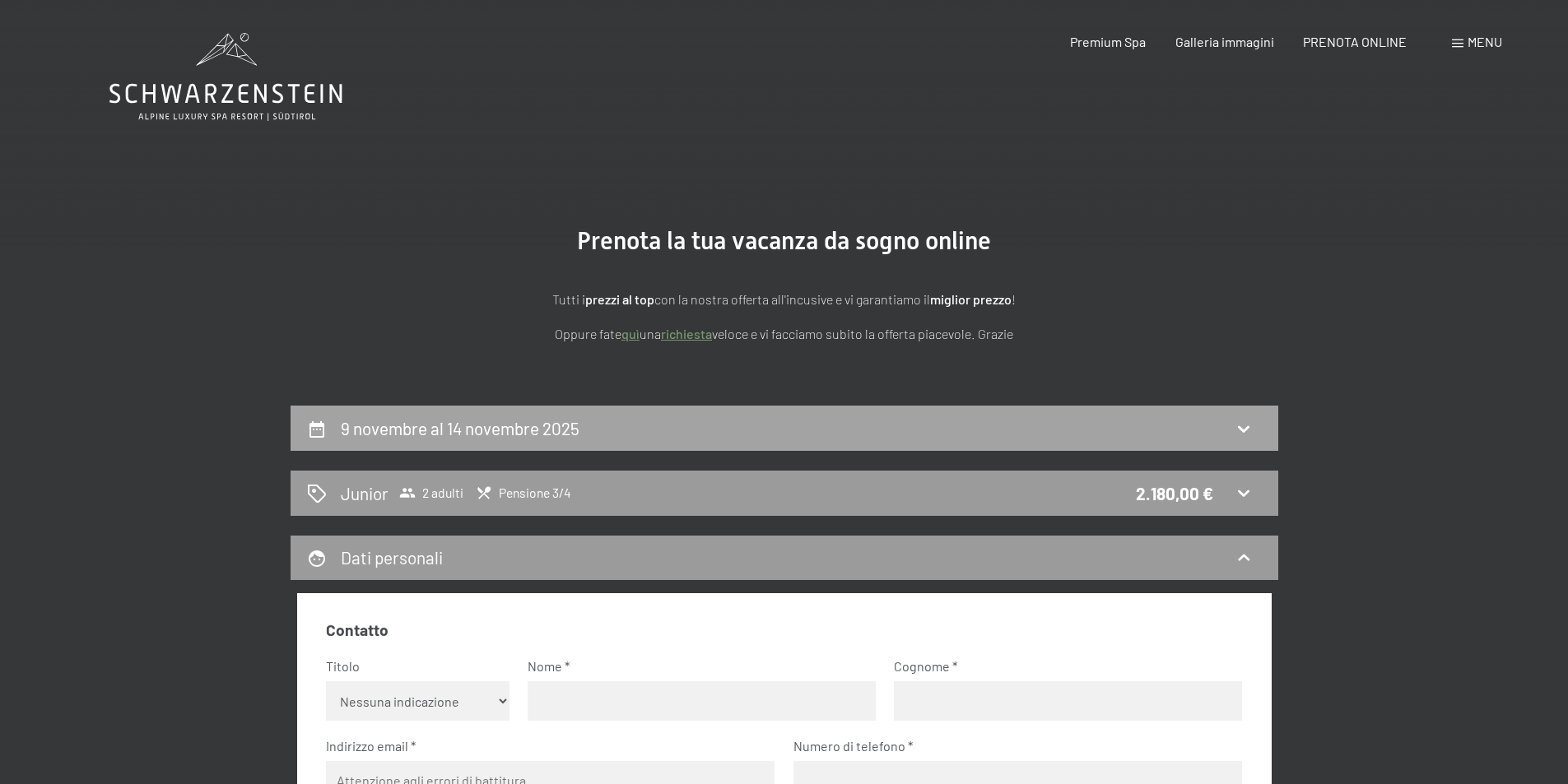
click at [689, 419] on div "9 novembre al 14 novembre 2025" at bounding box center [784, 428] width 955 height 24
select select "2025-10-01"
select select "2025-11-01"
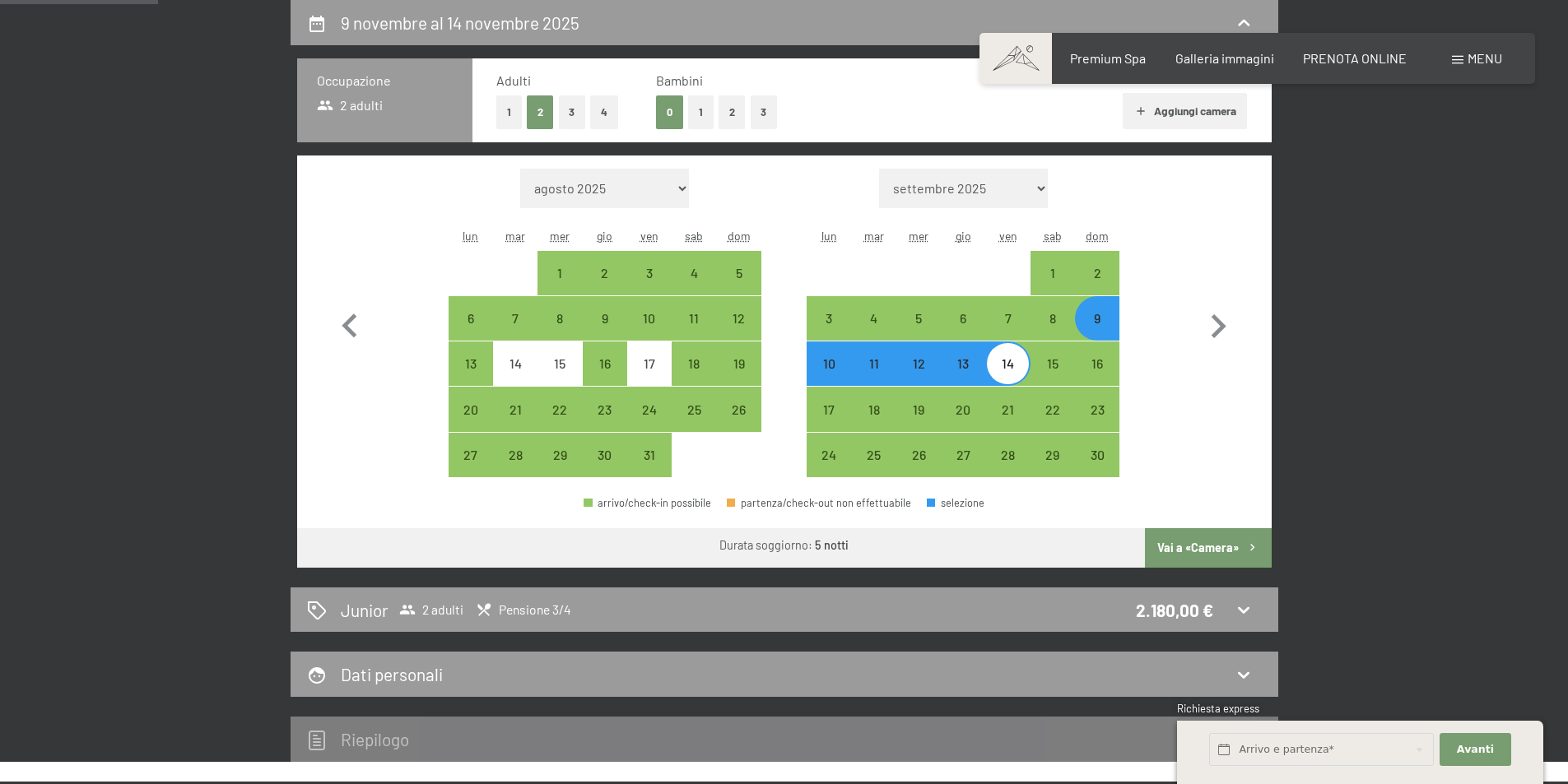
scroll to position [159, 0]
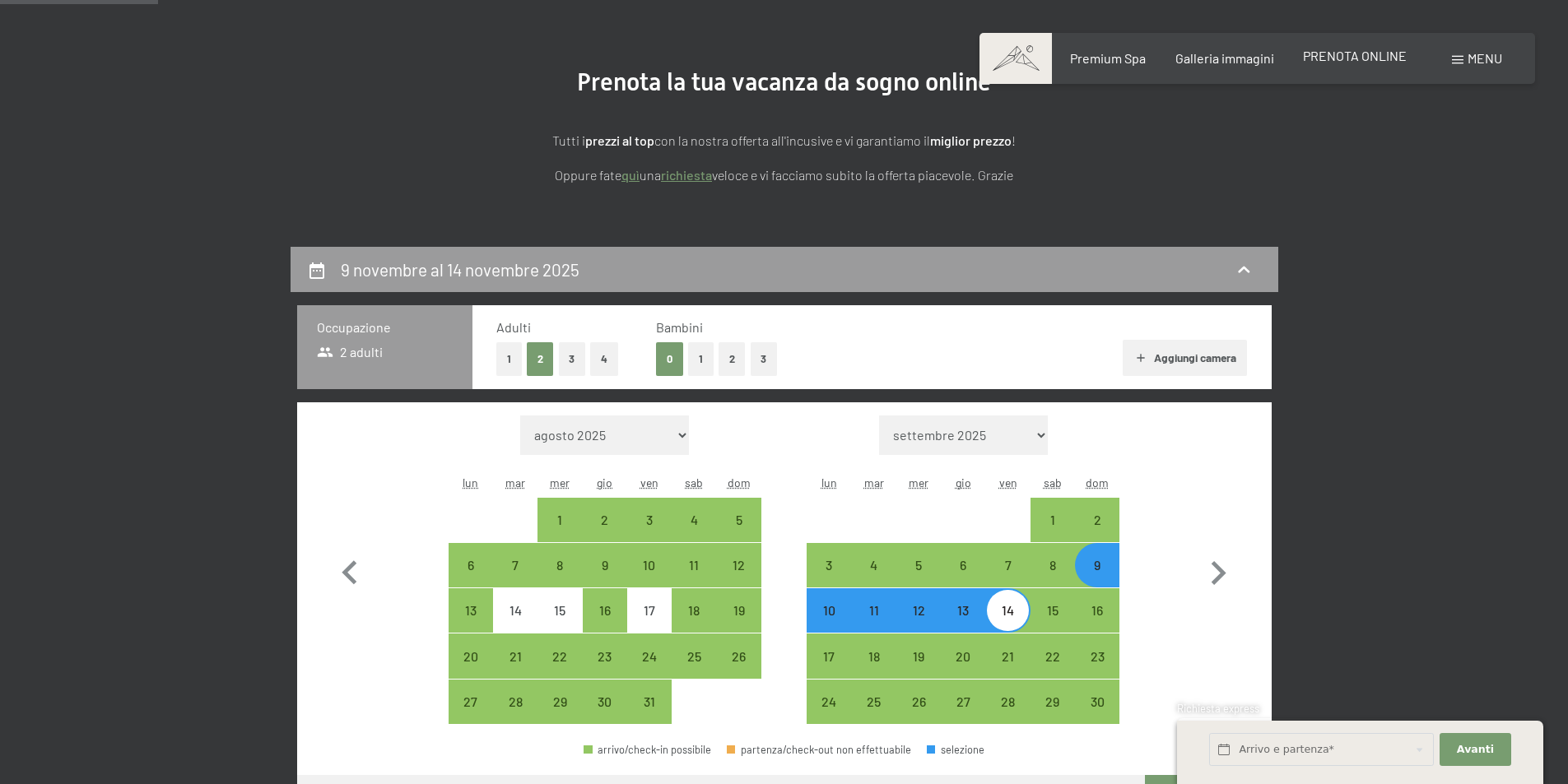
click at [1358, 64] on div "PRENOTA ONLINE" at bounding box center [1355, 56] width 104 height 18
click at [1112, 58] on span "Premium Spa" at bounding box center [1108, 56] width 76 height 16
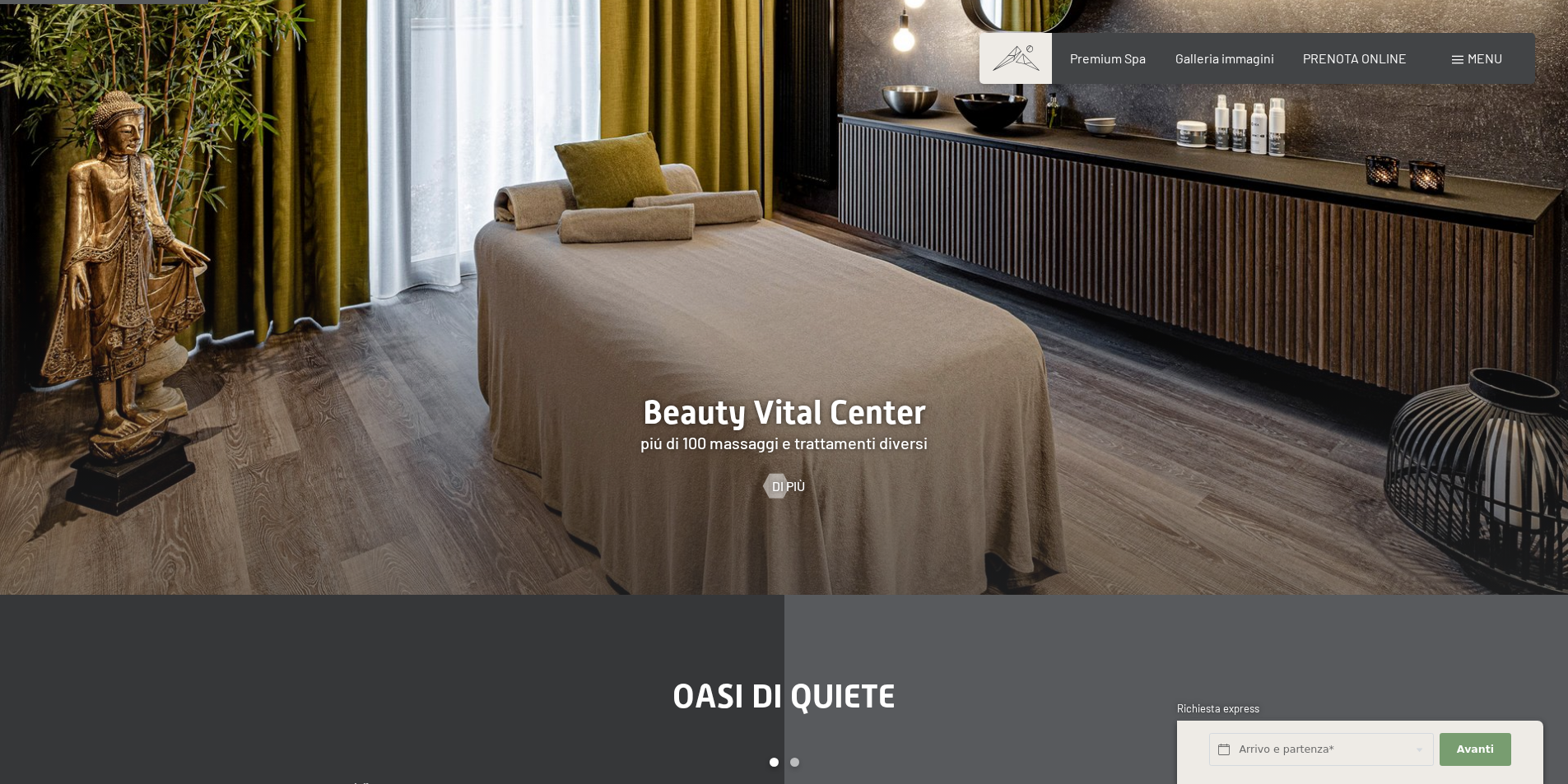
scroll to position [1563, 0]
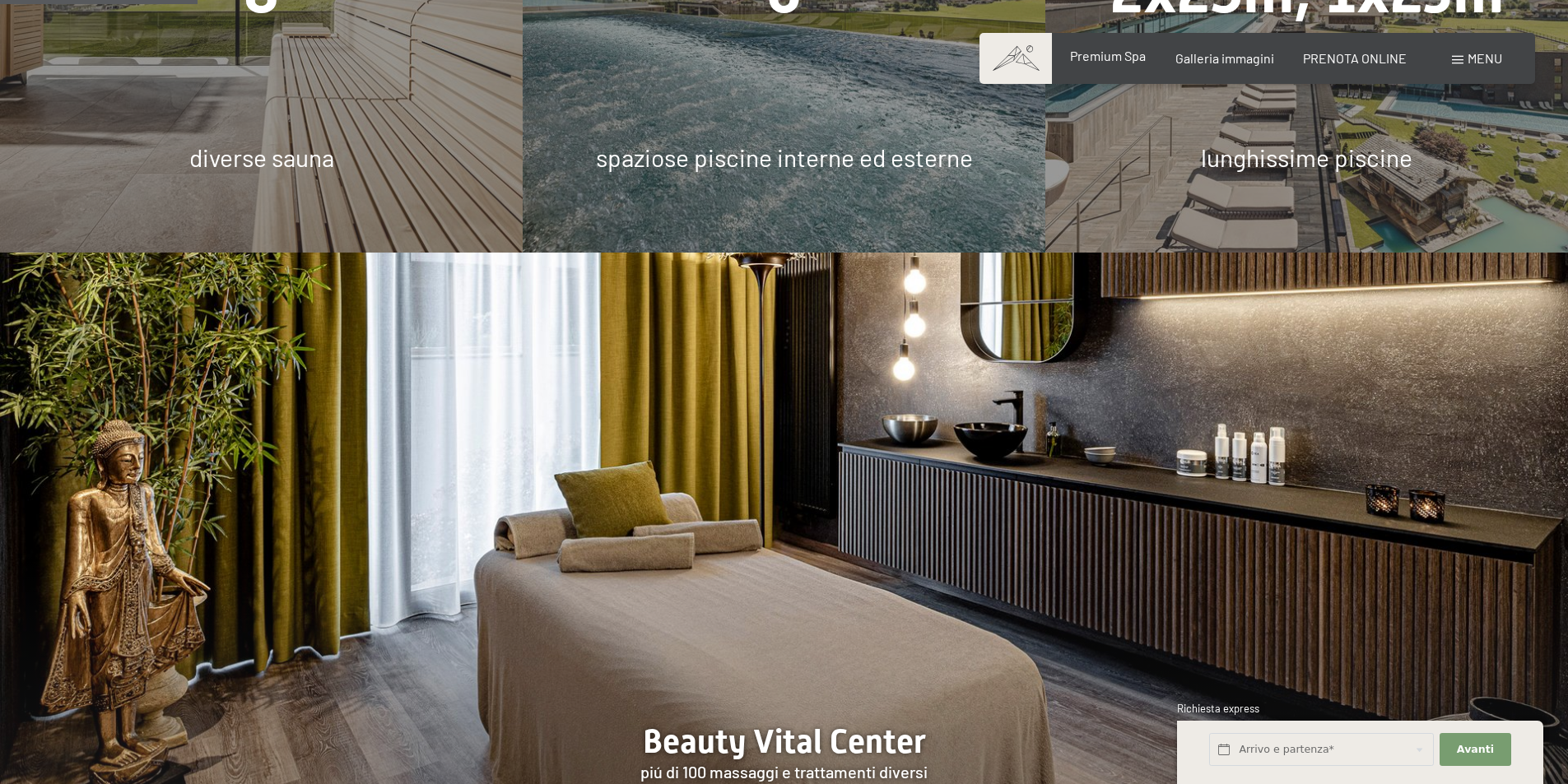
click at [1110, 61] on span "Premium Spa" at bounding box center [1108, 56] width 76 height 16
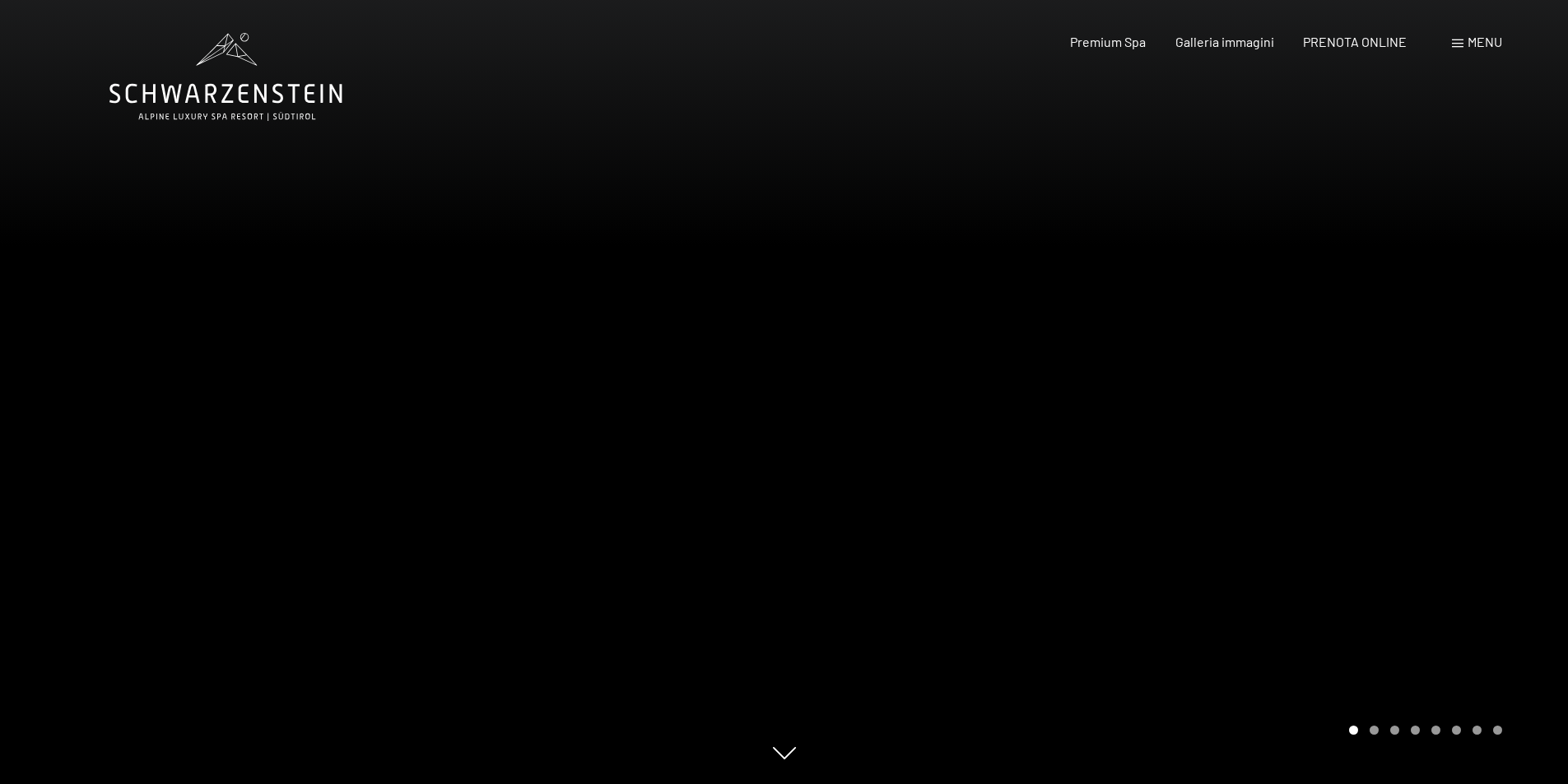
click at [1470, 45] on span "Menu" at bounding box center [1484, 42] width 35 height 16
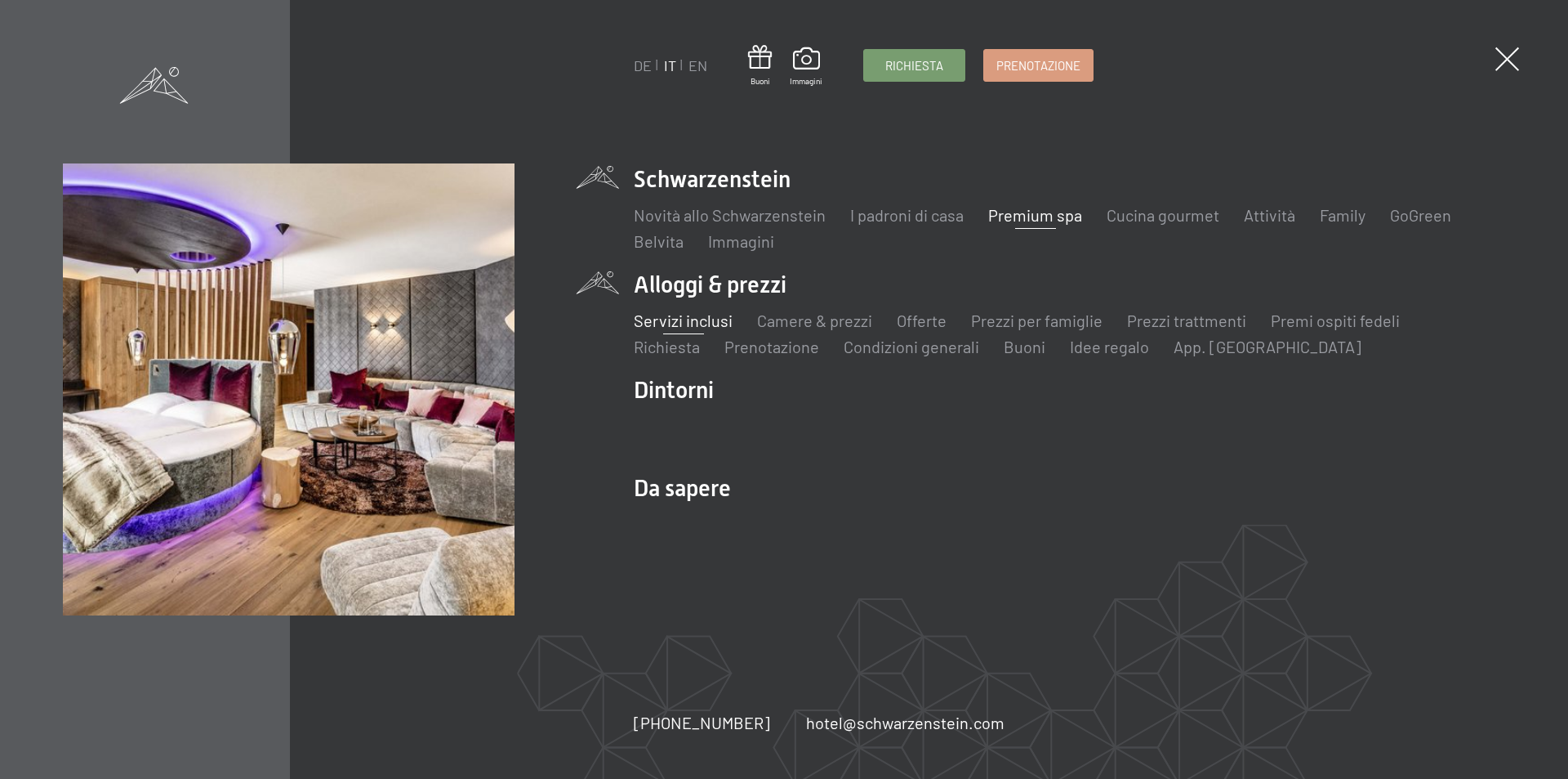
click at [690, 320] on link "Servizi inclusi" at bounding box center [683, 320] width 99 height 20
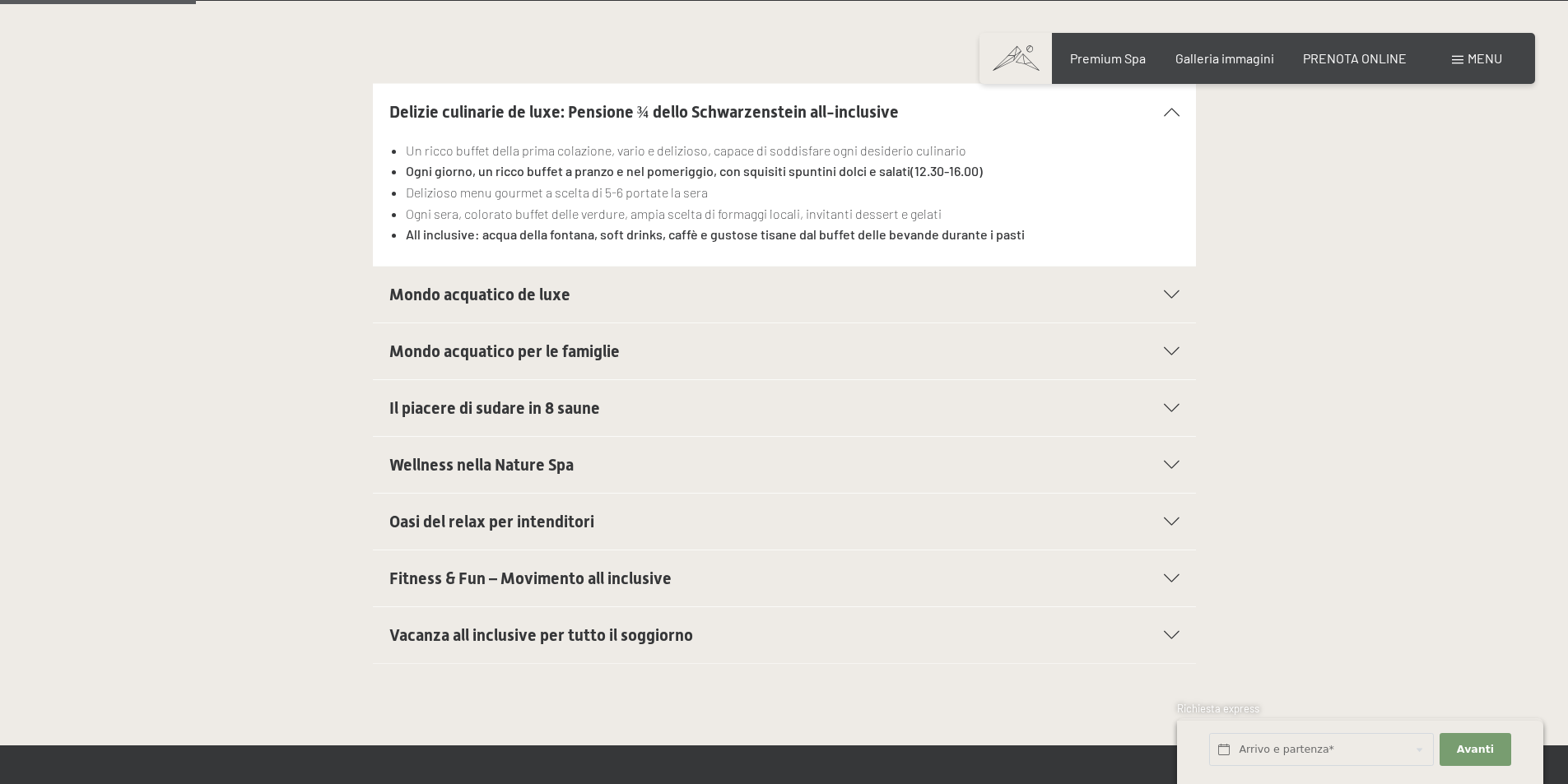
scroll to position [658, 0]
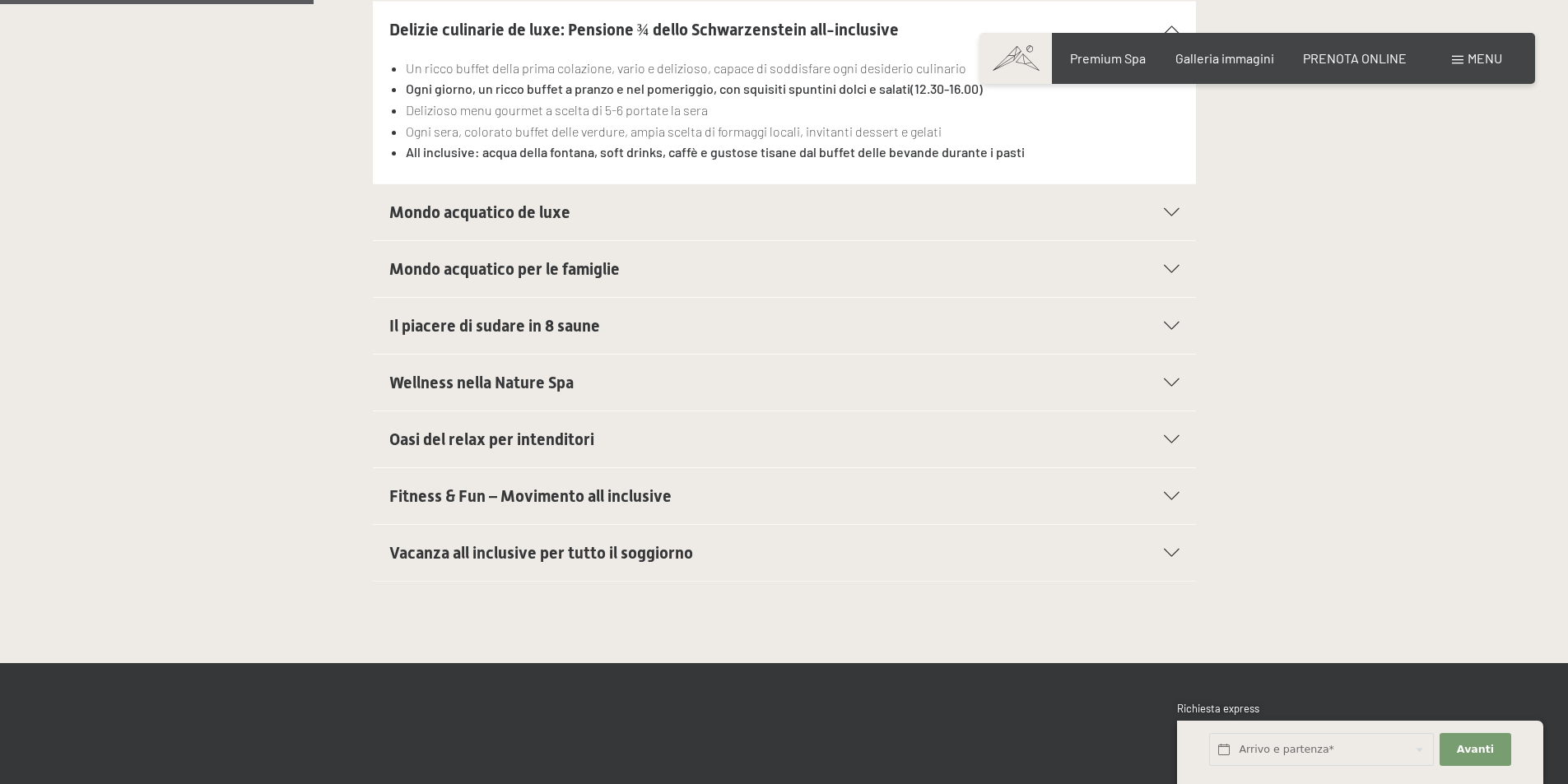
click at [437, 553] on span "Vacanza all inclusive per tutto il soggiorno" at bounding box center [541, 553] width 304 height 20
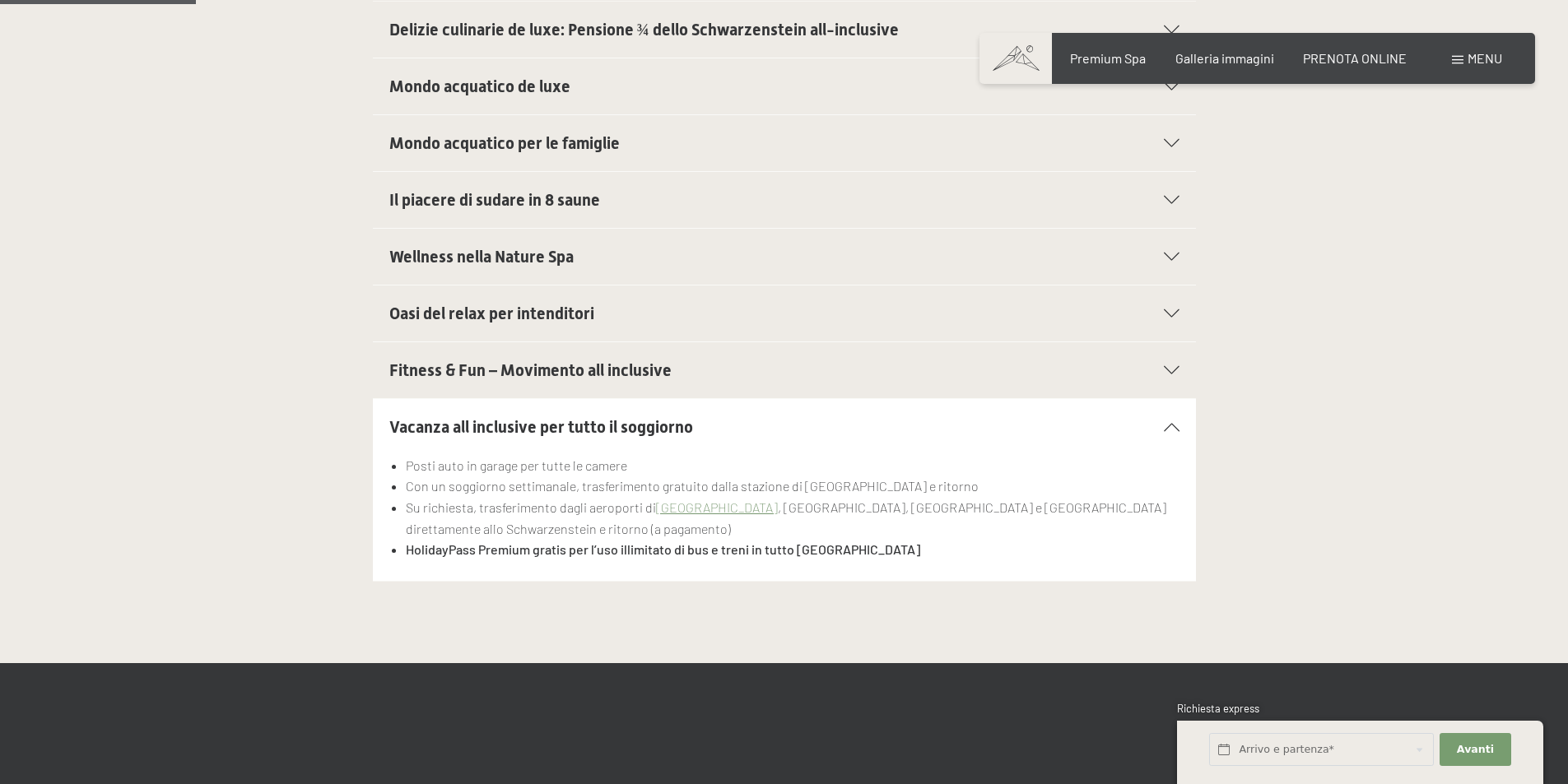
scroll to position [411, 0]
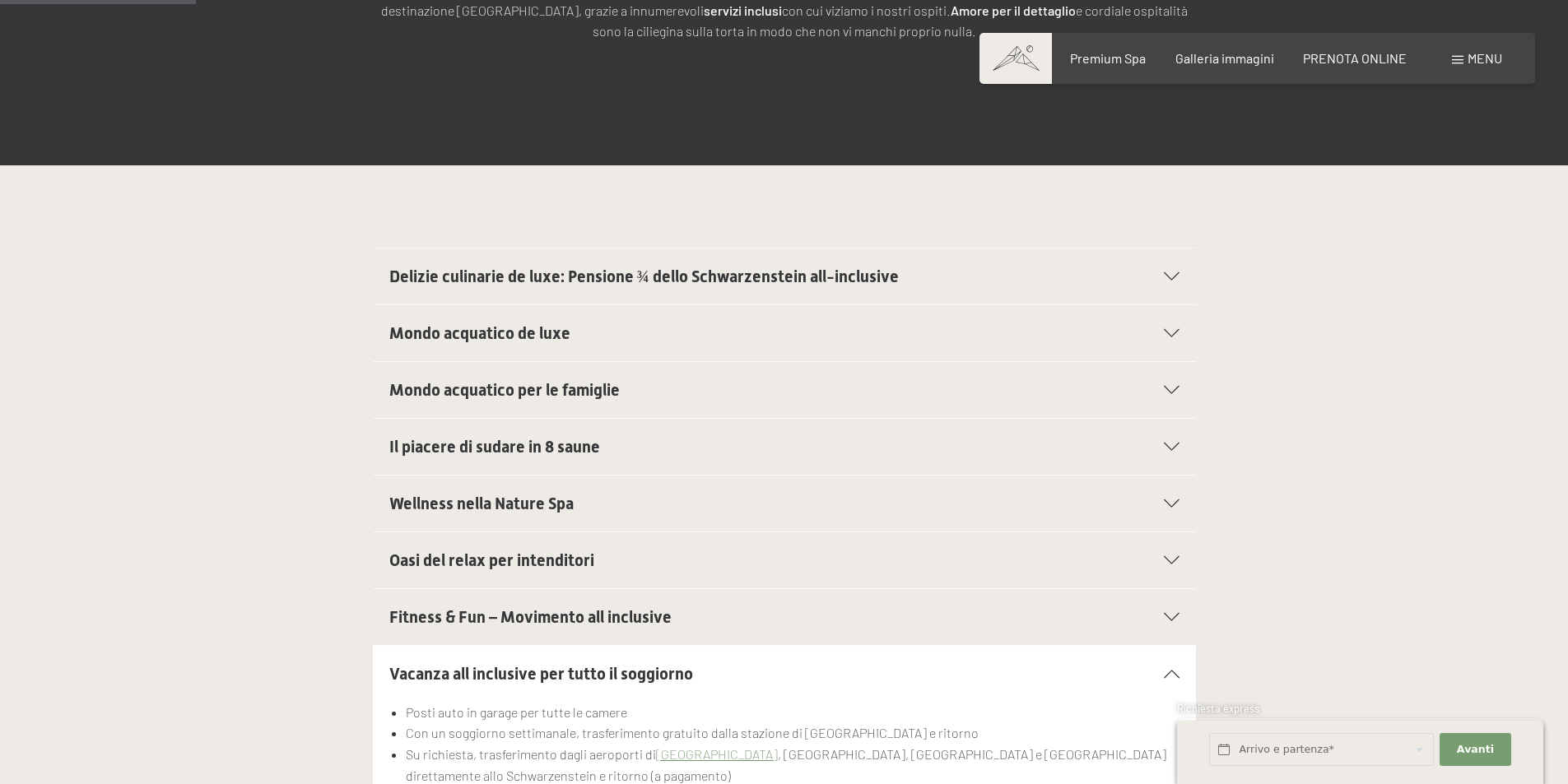
click at [540, 342] on span "Mondo acquatico de luxe" at bounding box center [480, 333] width 181 height 20
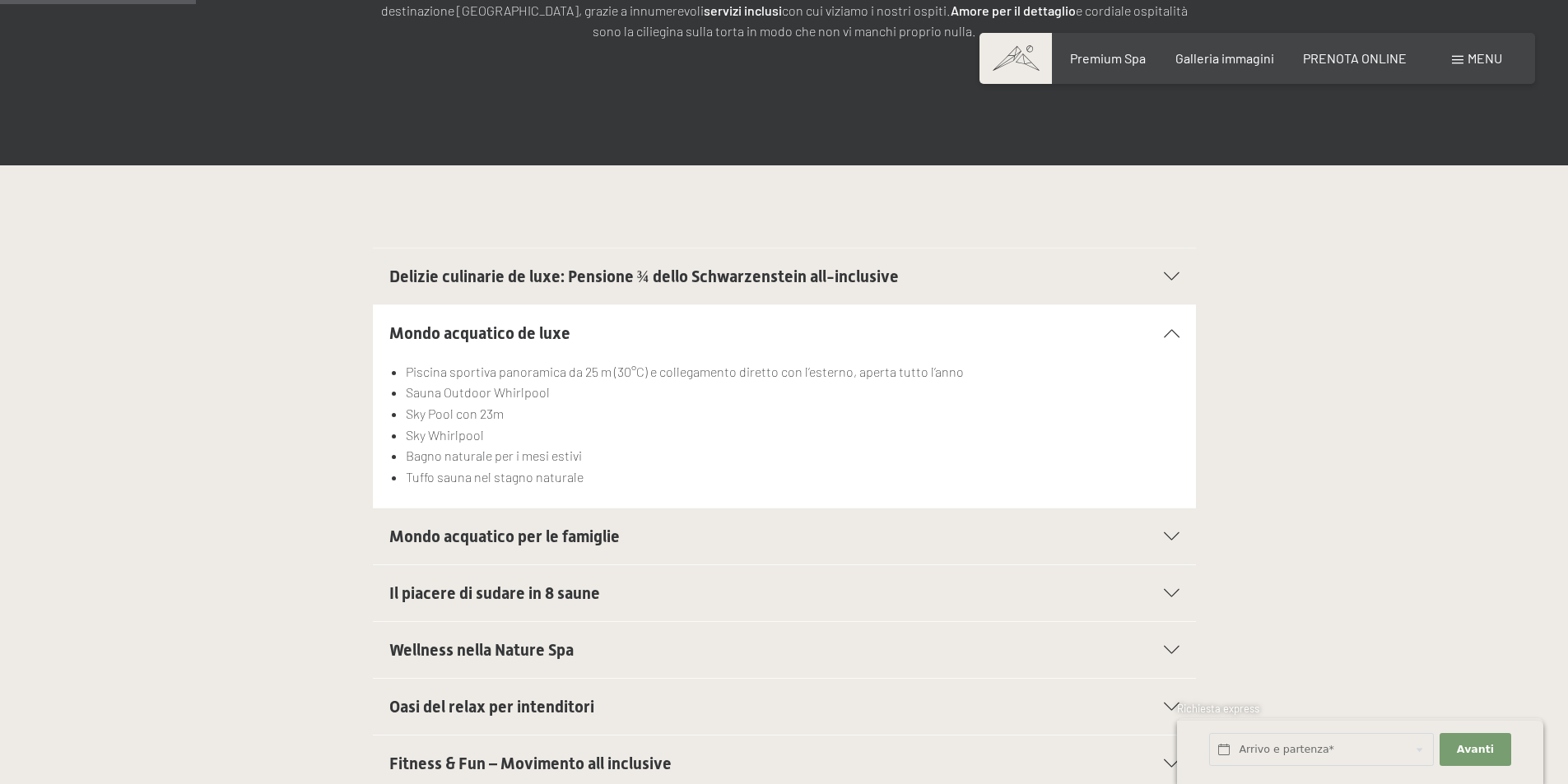
click at [506, 286] on span "Delizie culinarie de luxe: Pensione ¾ dello Schwarzenstein all-inclusive" at bounding box center [644, 277] width 510 height 20
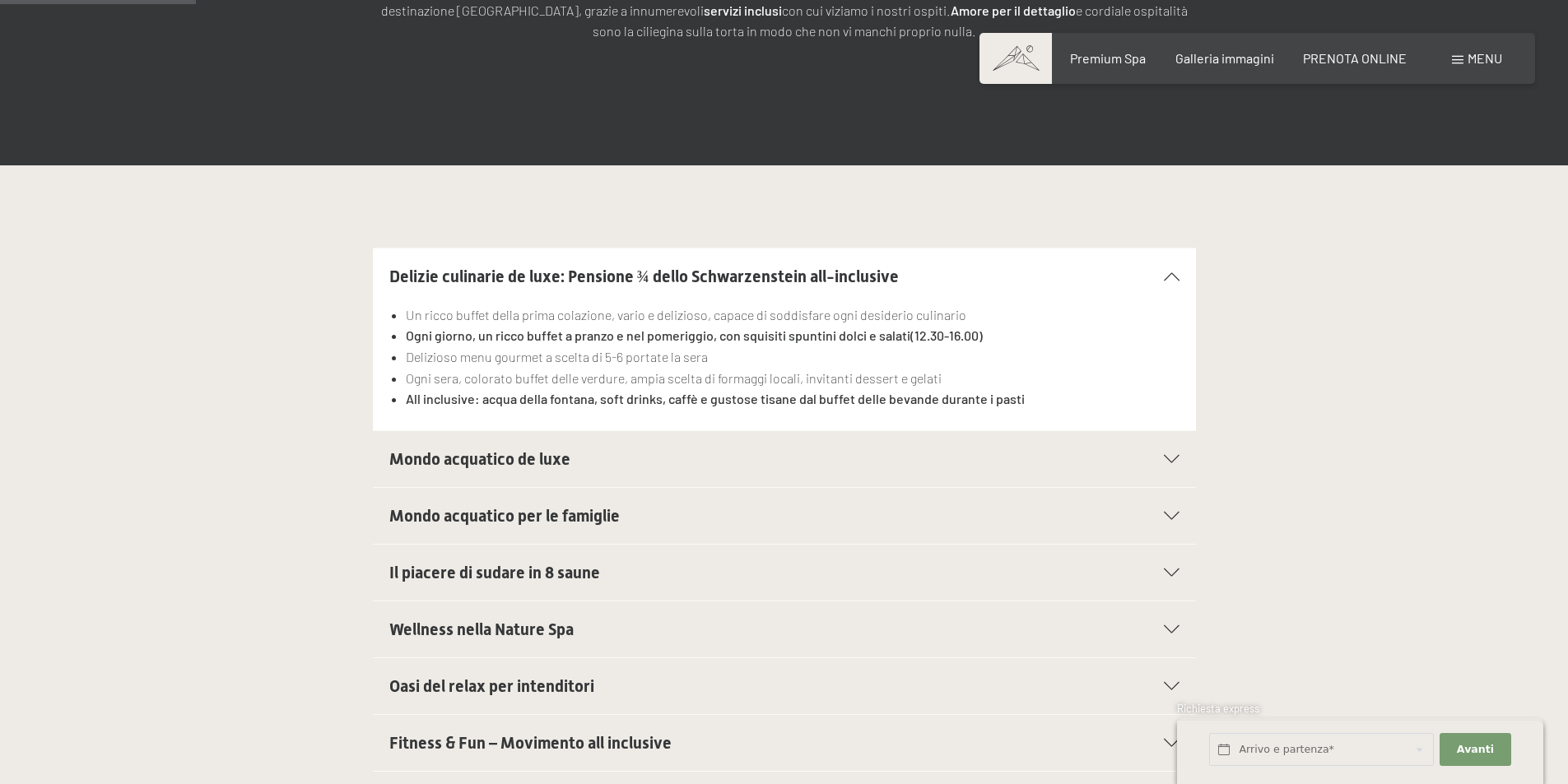
scroll to position [493, 0]
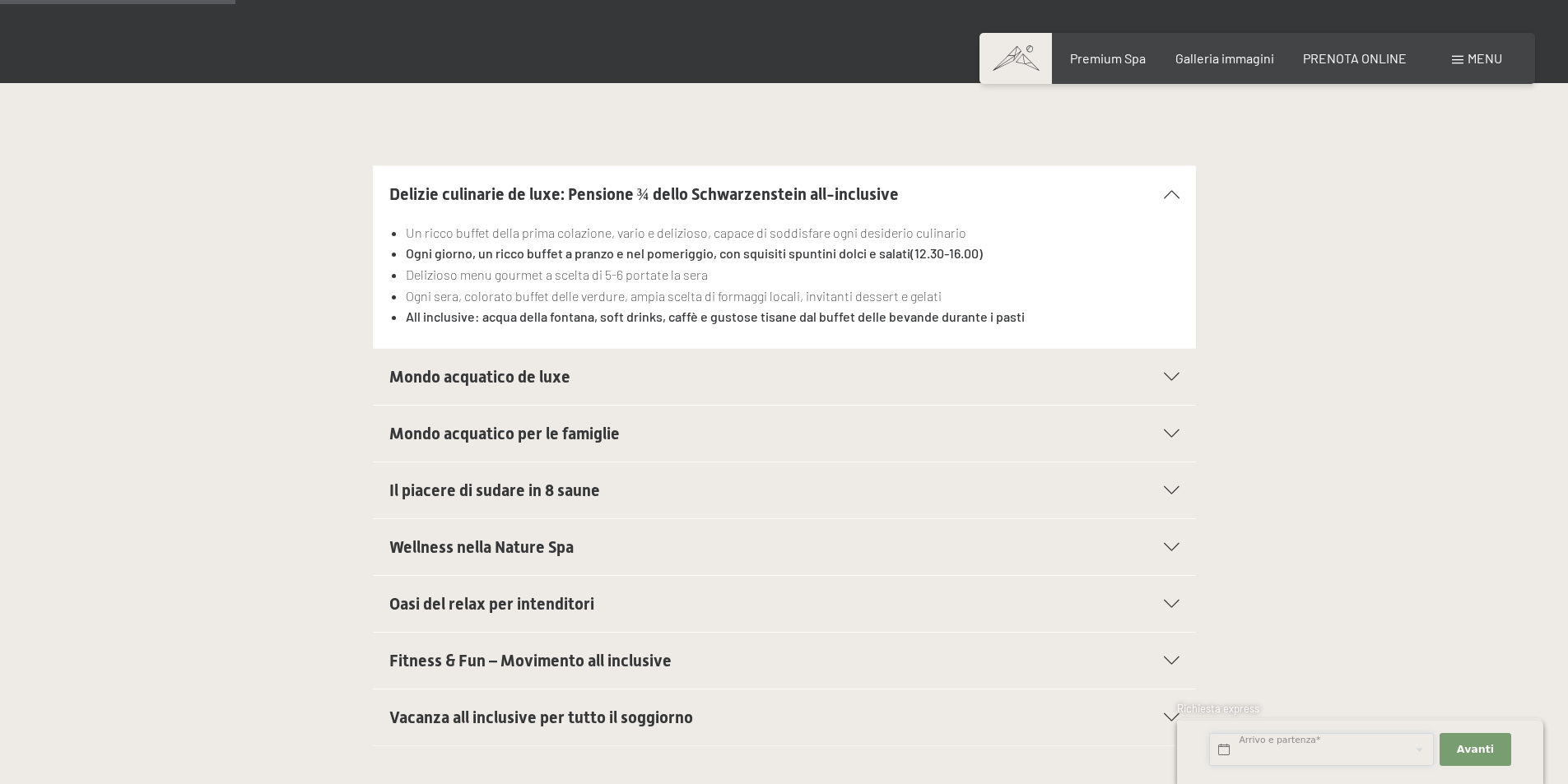
click at [1351, 764] on input "text" at bounding box center [1321, 750] width 225 height 34
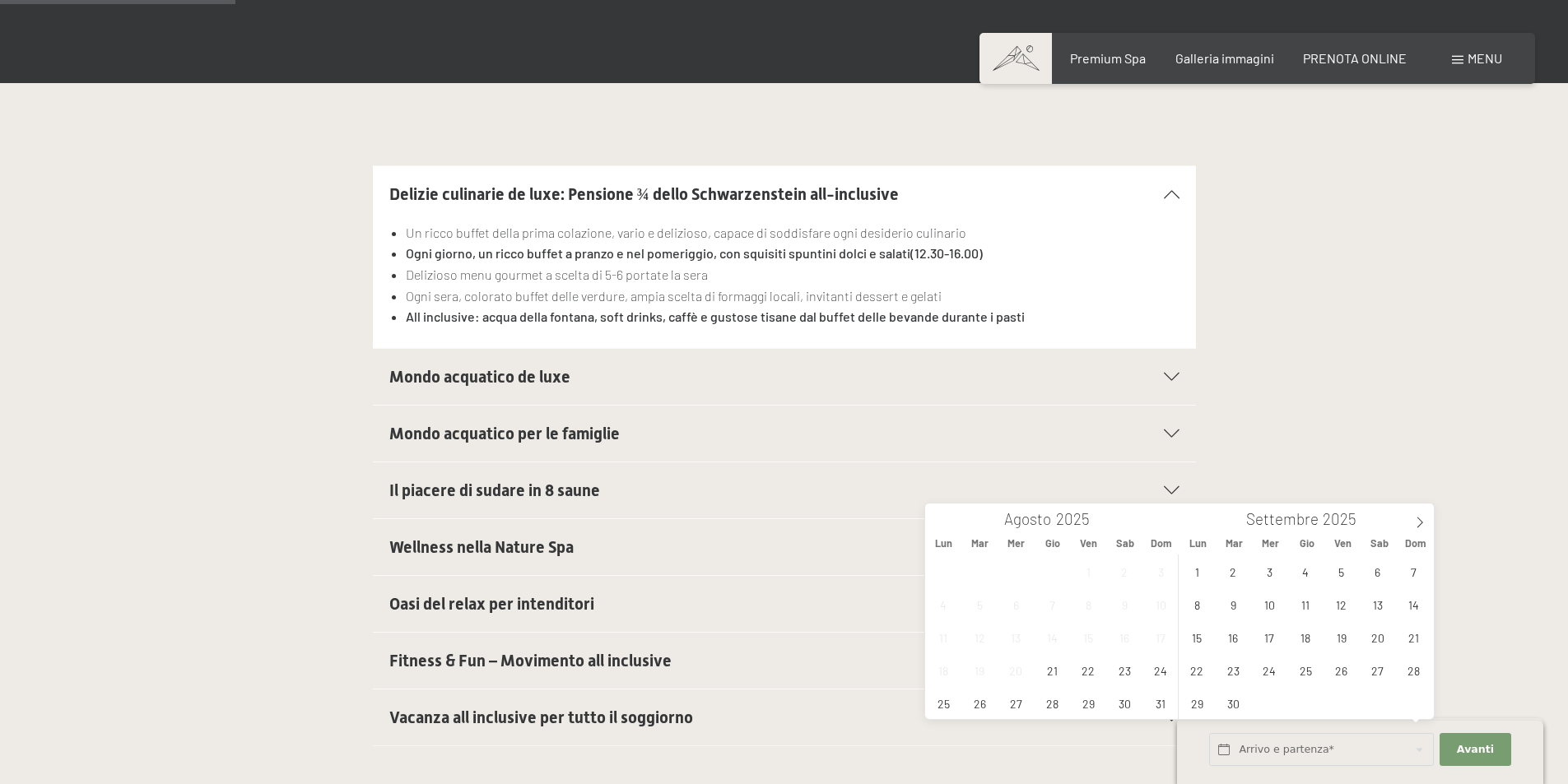
click at [1404, 520] on div "Settembre 2025" at bounding box center [1306, 517] width 254 height 28
click at [1414, 520] on icon at bounding box center [1420, 522] width 12 height 12
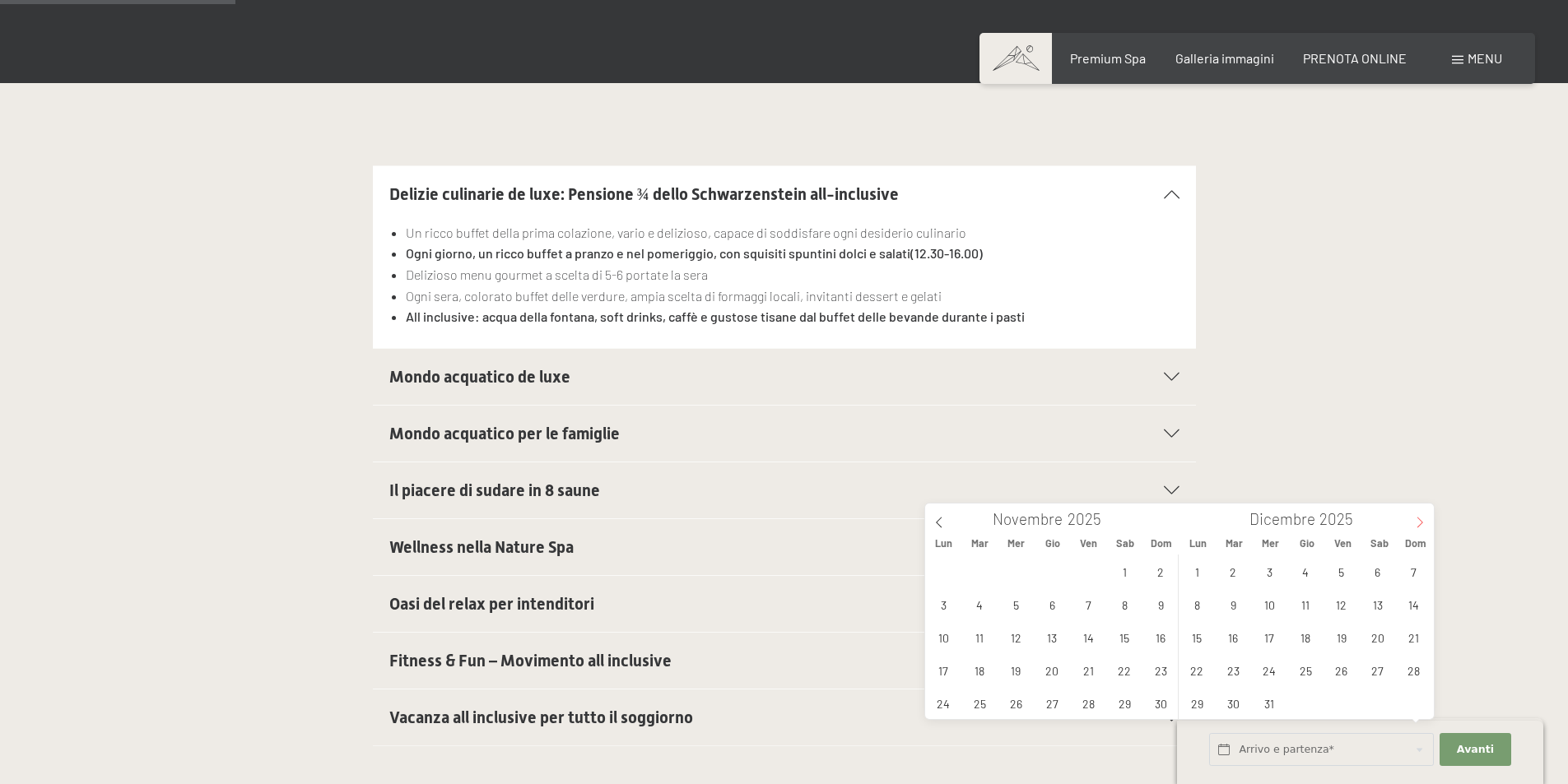
type input "2026"
click at [1420, 607] on span "11" at bounding box center [1414, 604] width 32 height 32
click at [1336, 638] on span "16" at bounding box center [1341, 637] width 32 height 32
type input "Dom. 11/01/2026 - Ven. 16/01/2026"
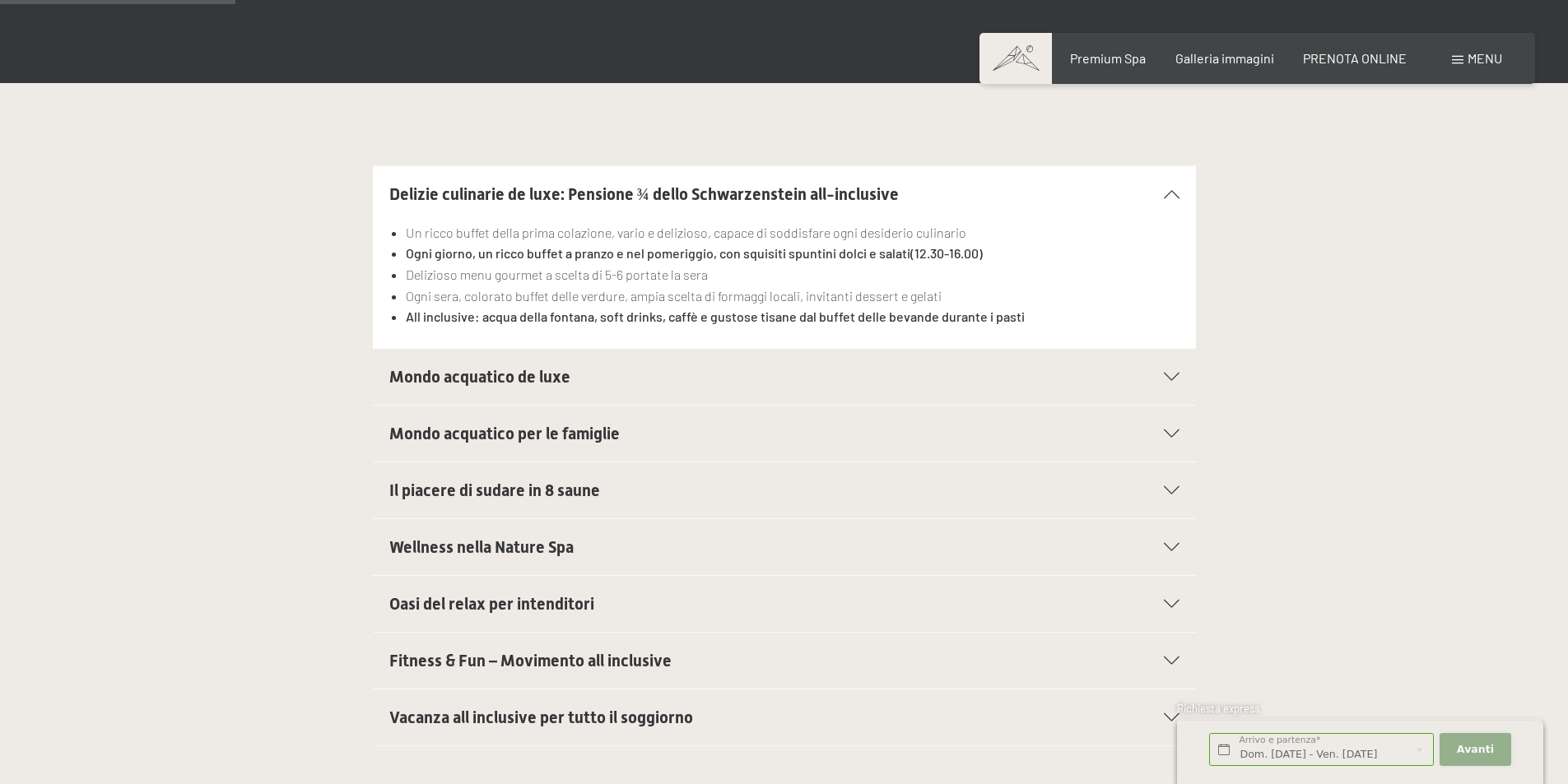
click at [1462, 750] on span "Avanti" at bounding box center [1474, 749] width 37 height 15
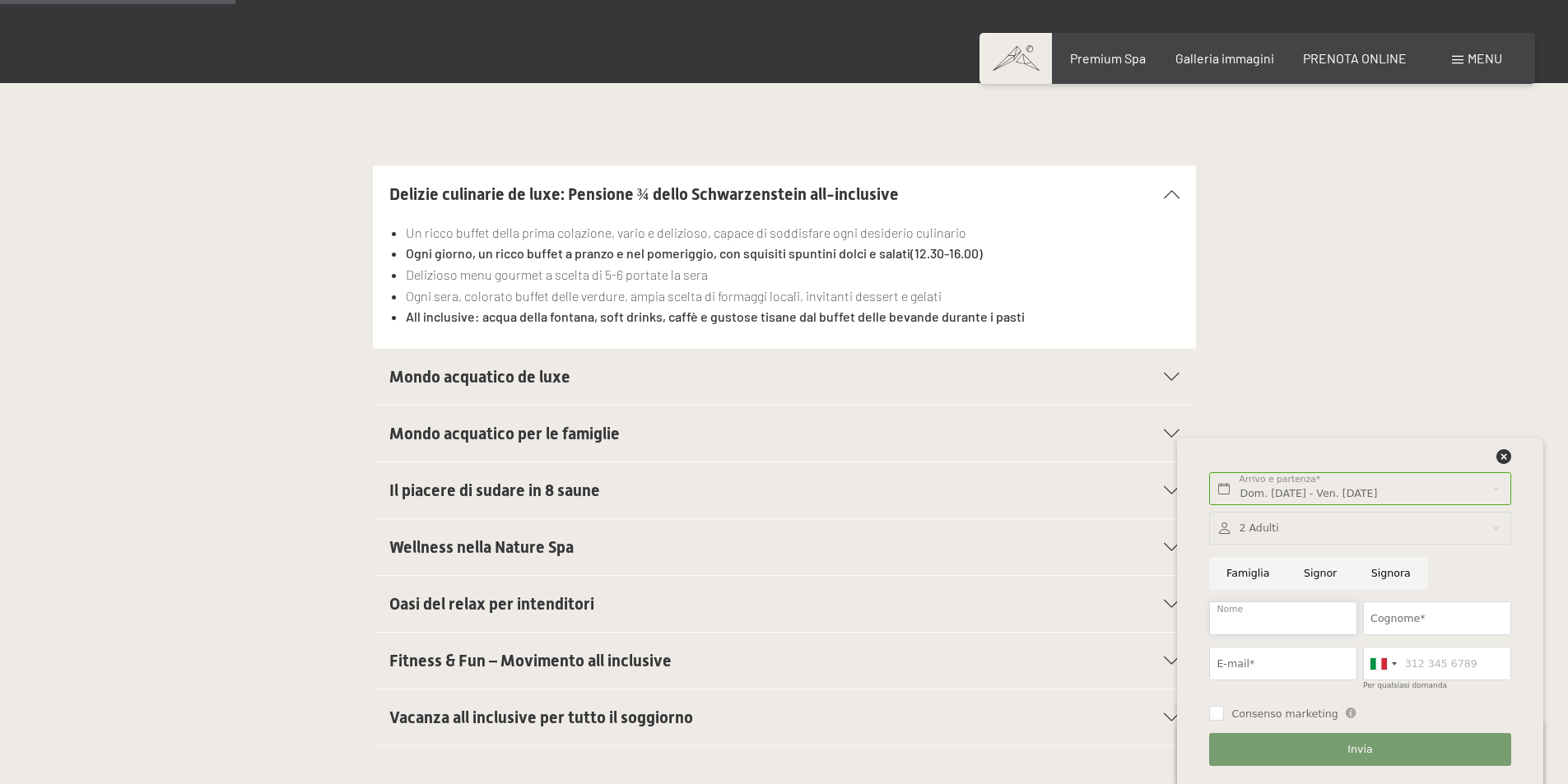
click at [1308, 627] on input "Nome" at bounding box center [1282, 618] width 148 height 34
type input "Luca"
drag, startPoint x: 1403, startPoint y: 616, endPoint x: 1400, endPoint y: 632, distance: 16.3
click at [1403, 616] on input "Cognome*" at bounding box center [1437, 618] width 148 height 34
type input "Guerra"
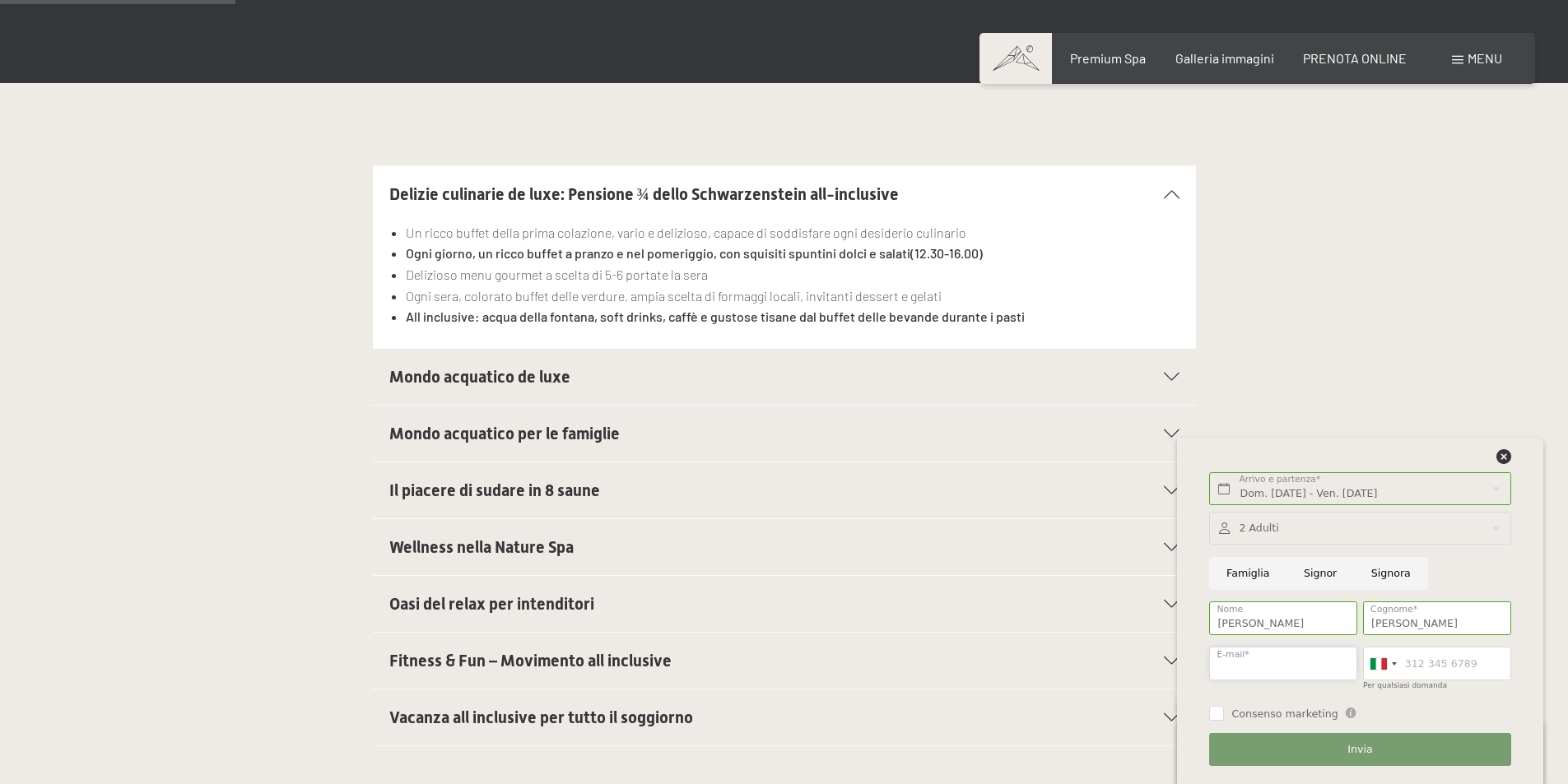
click at [1279, 676] on input "E-mail*" at bounding box center [1282, 664] width 148 height 34
type input "superluca1999@gmail.com"
click at [1423, 668] on input "Per qualsiasi domanda" at bounding box center [1437, 664] width 148 height 34
click at [1264, 712] on span "Consenso marketing" at bounding box center [1284, 713] width 107 height 15
click at [1224, 712] on input "Consenso marketing" at bounding box center [1216, 712] width 15 height 15
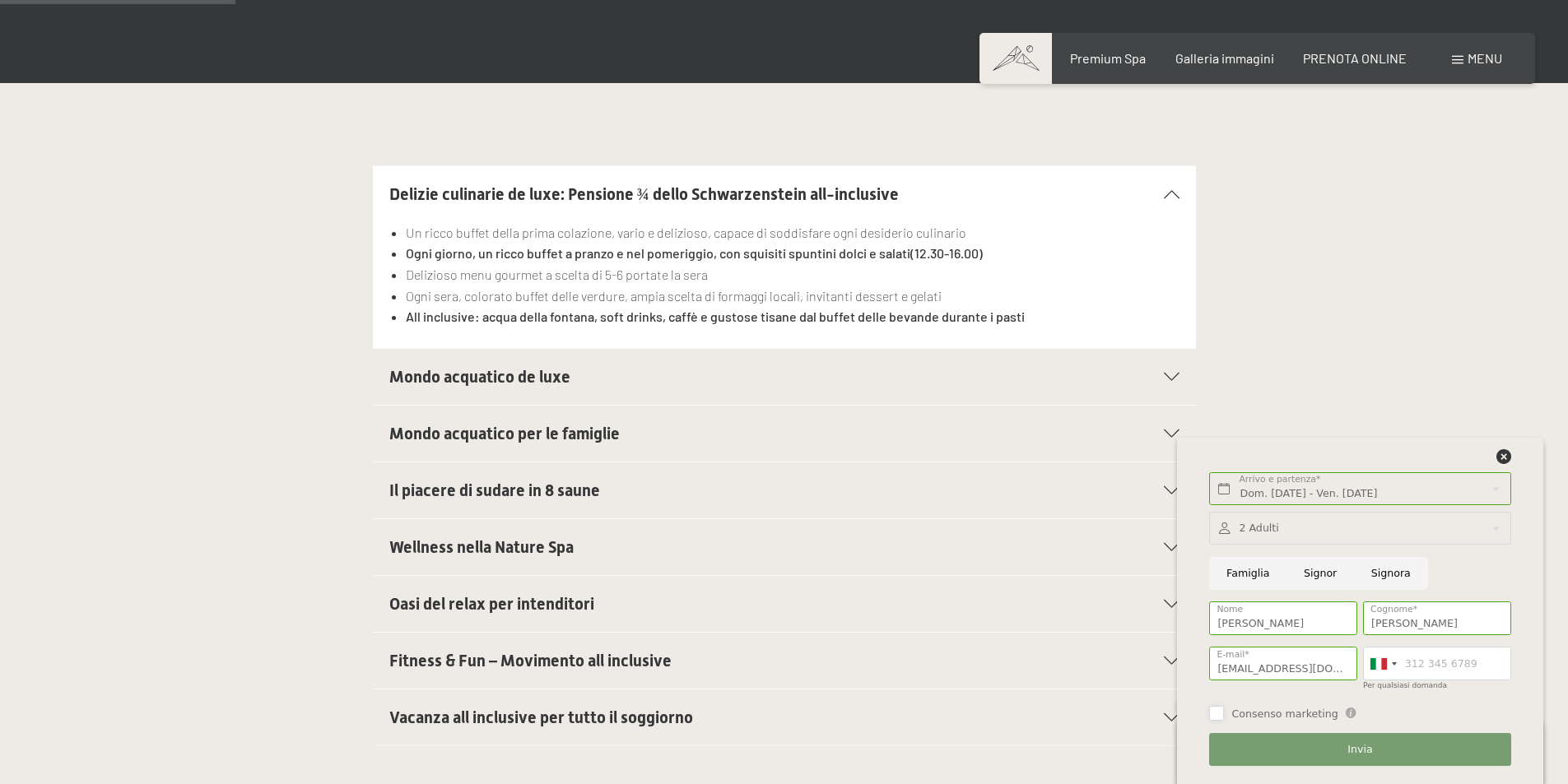
checkbox input "false"
click at [1323, 573] on input "Signor" at bounding box center [1320, 574] width 68 height 34
radio input "true"
click at [1339, 746] on button "Invia" at bounding box center [1359, 750] width 302 height 34
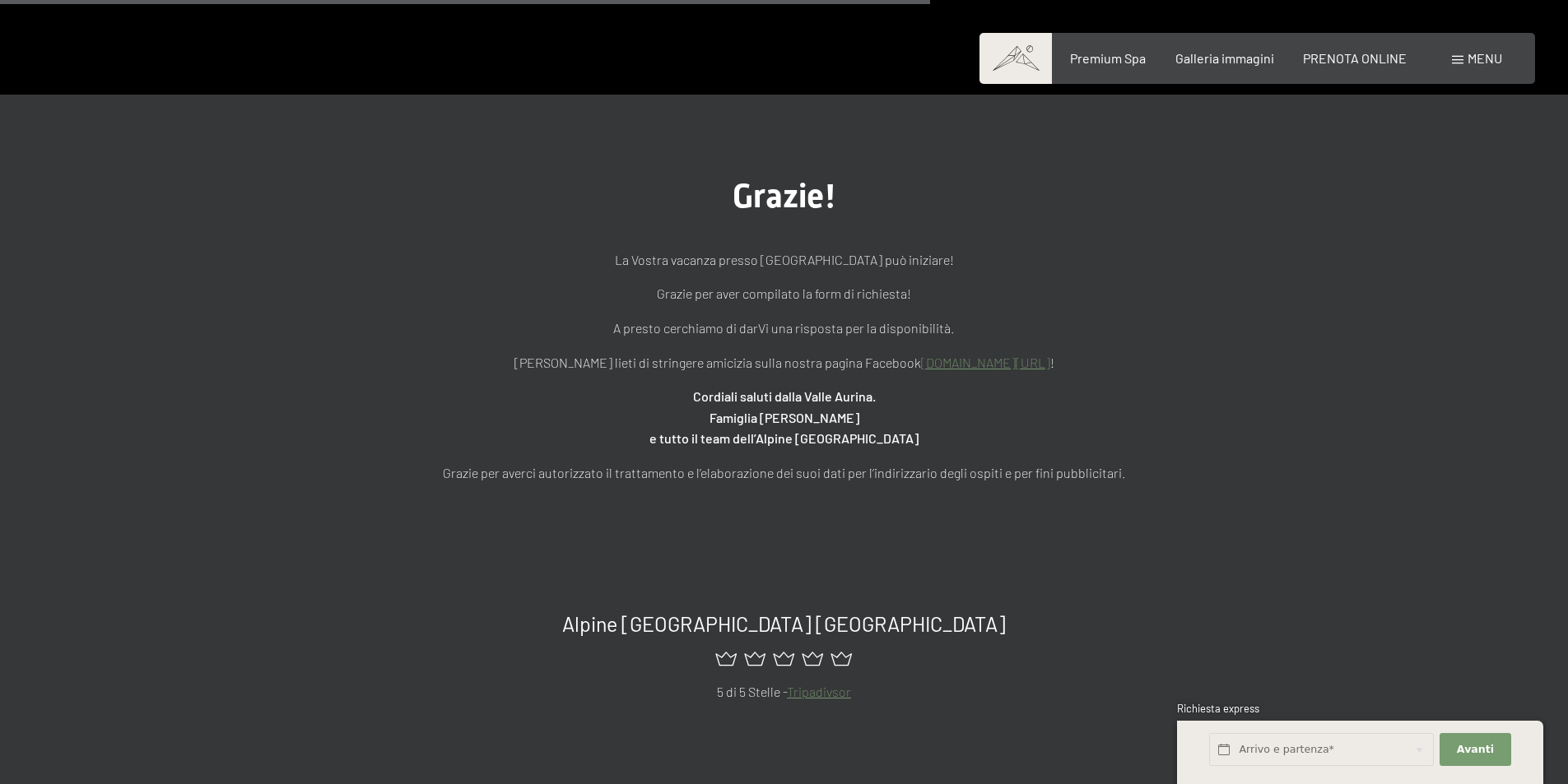
scroll to position [904, 0]
